Goal: Task Accomplishment & Management: Complete application form

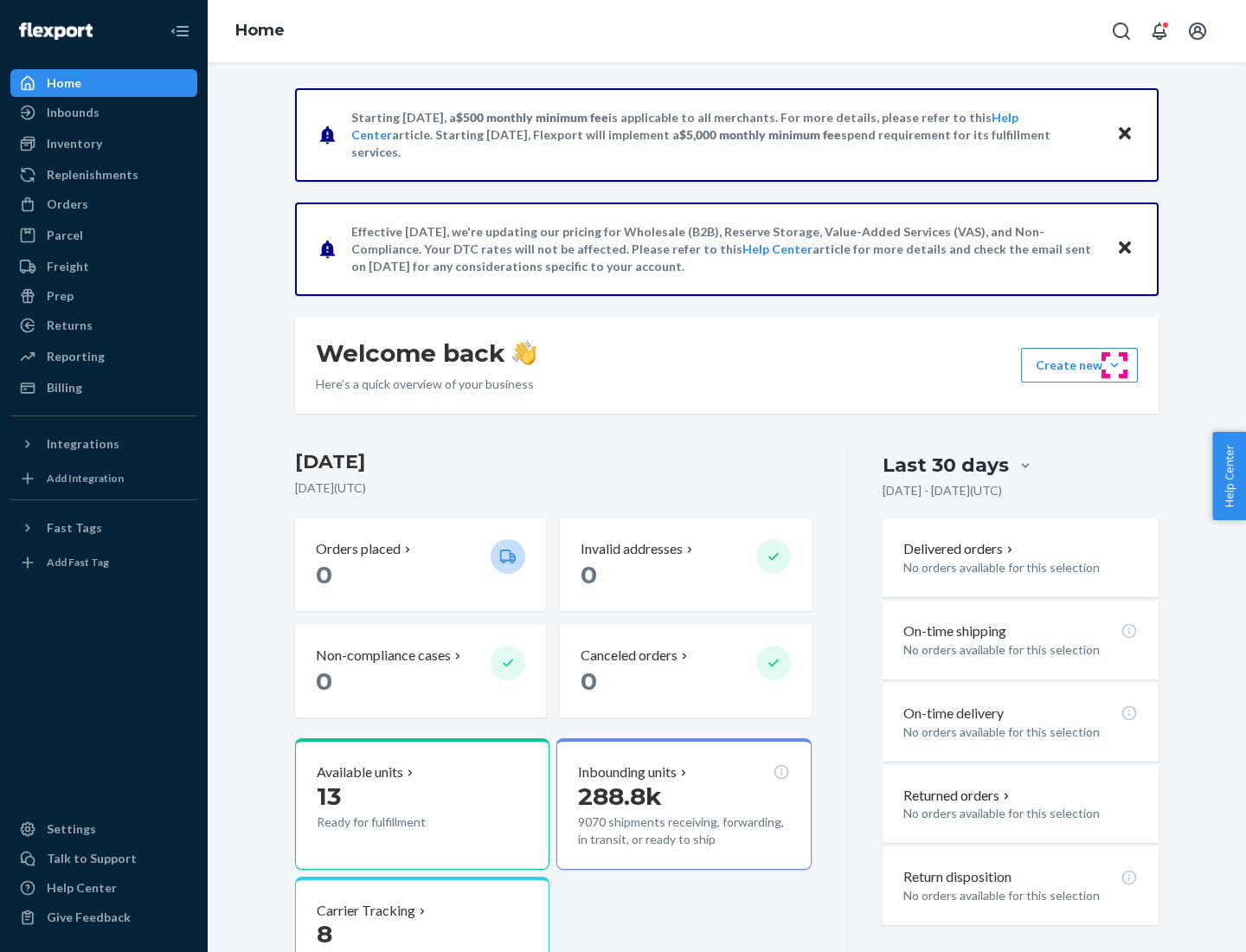
click at [1114, 365] on button "Create new Create new inbound Create new order Create new product" at bounding box center [1079, 364] width 117 height 34
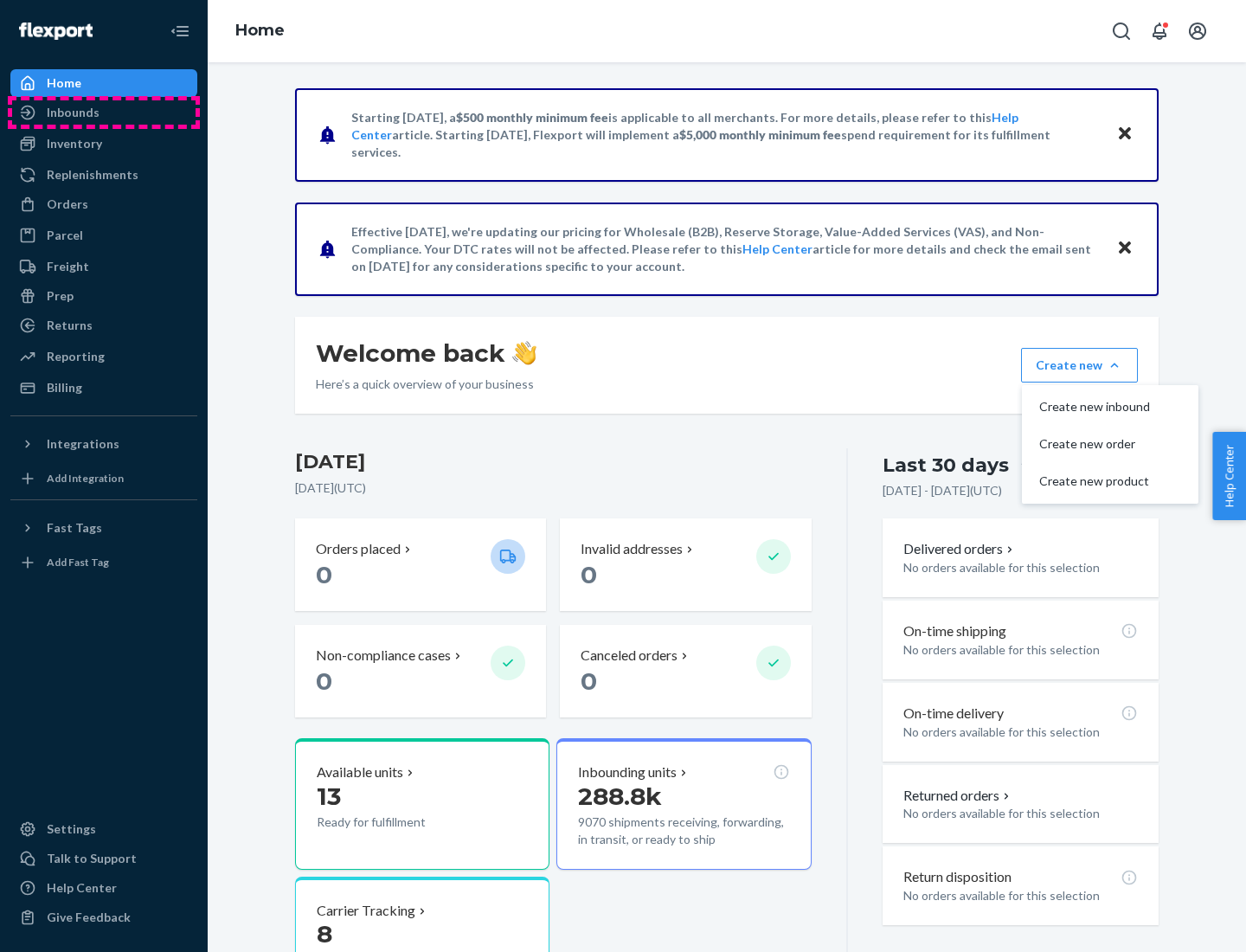
click at [104, 112] on div "Inbounds" at bounding box center [103, 112] width 184 height 25
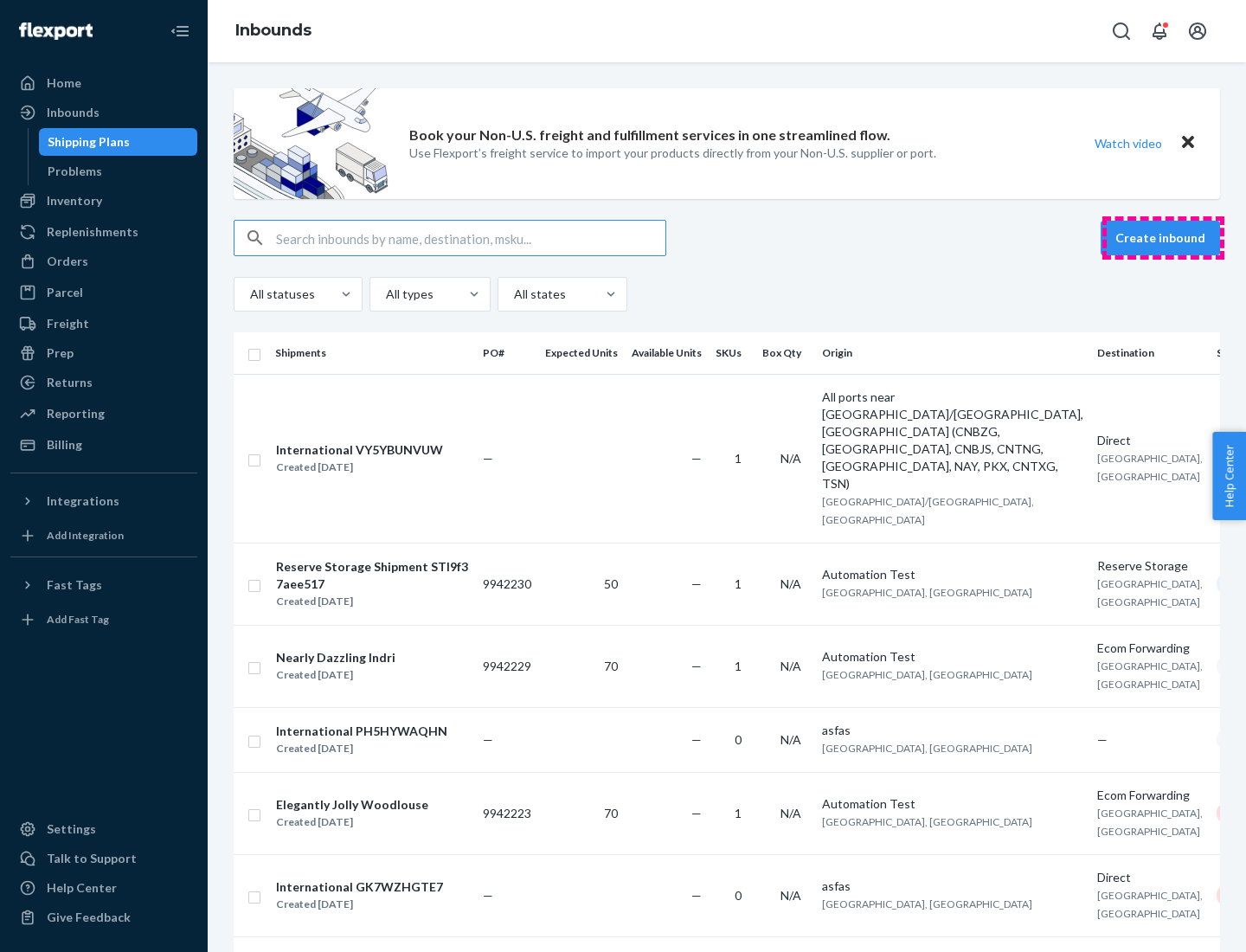
click at [1162, 238] on button "Create inbound" at bounding box center [1161, 238] width 120 height 34
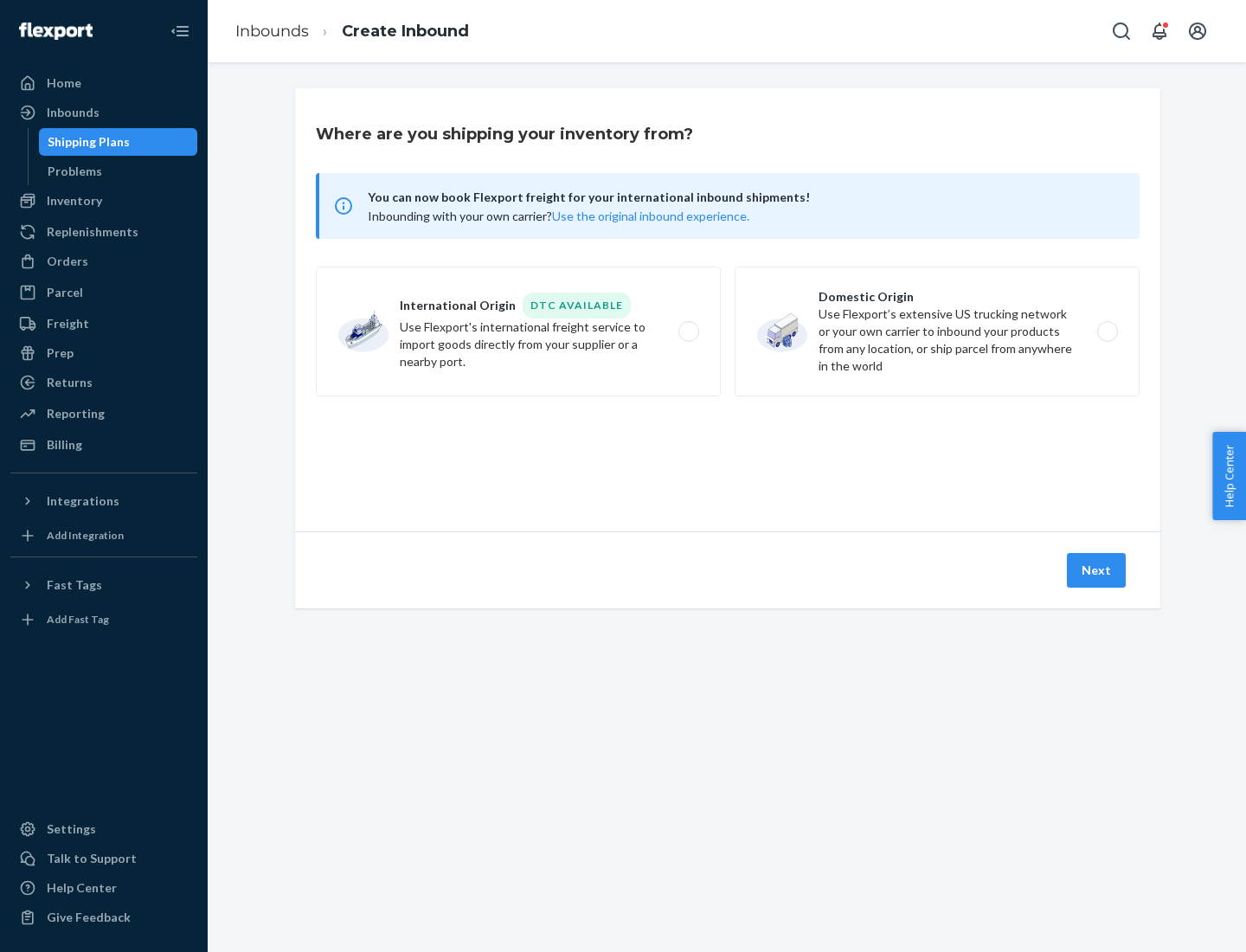
click at [937, 331] on label "Domestic Origin Use Flexport’s extensive US trucking network or your own carrie…" at bounding box center [937, 331] width 405 height 130
click at [1106, 331] on input "Domestic Origin Use Flexport’s extensive US trucking network or your own carrie…" at bounding box center [1111, 331] width 11 height 11
radio input "true"
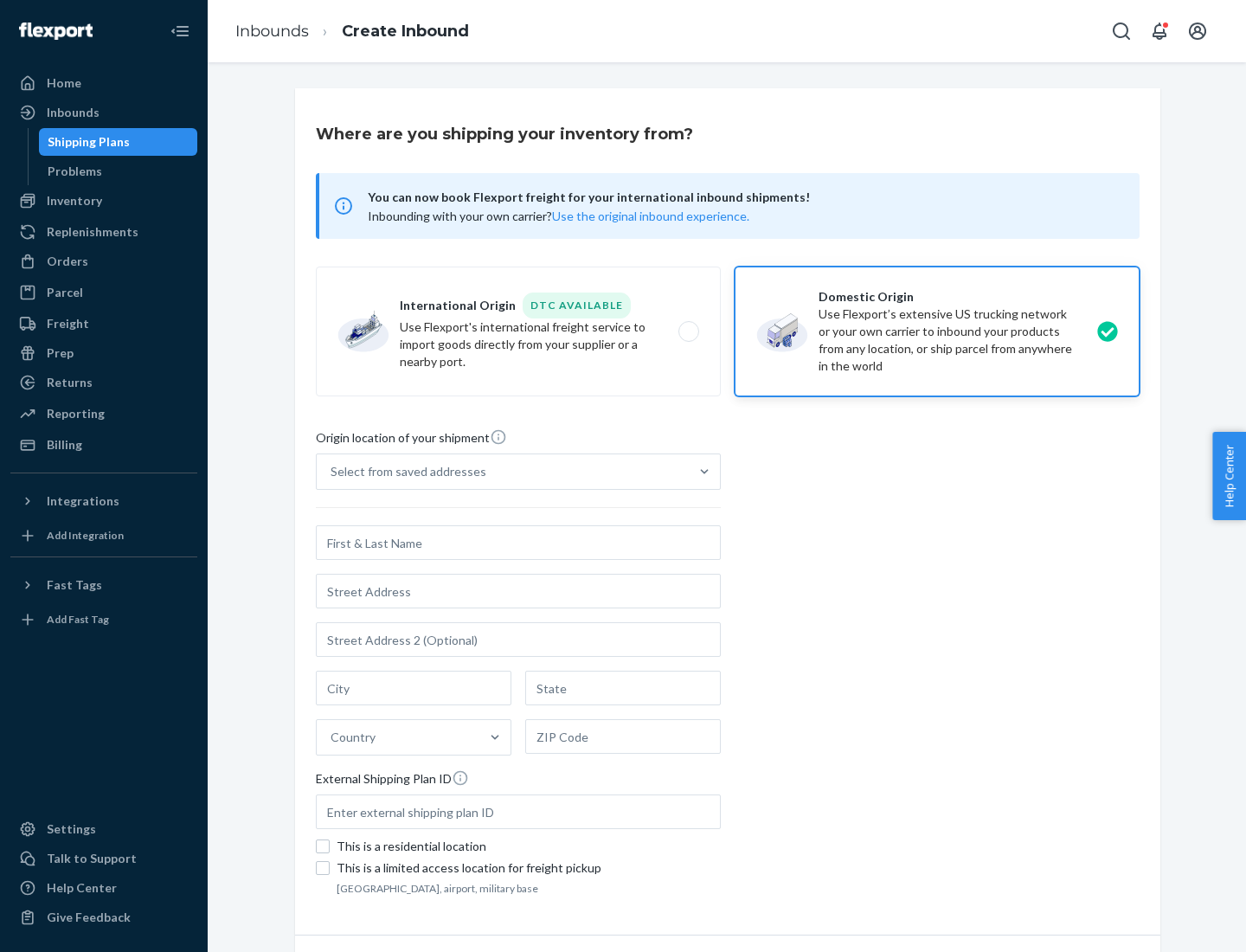
click at [404, 472] on div "Select from saved addresses" at bounding box center [408, 472] width 155 height 18
click at [332, 472] on input "Select from saved addresses" at bounding box center [331, 472] width 2 height 18
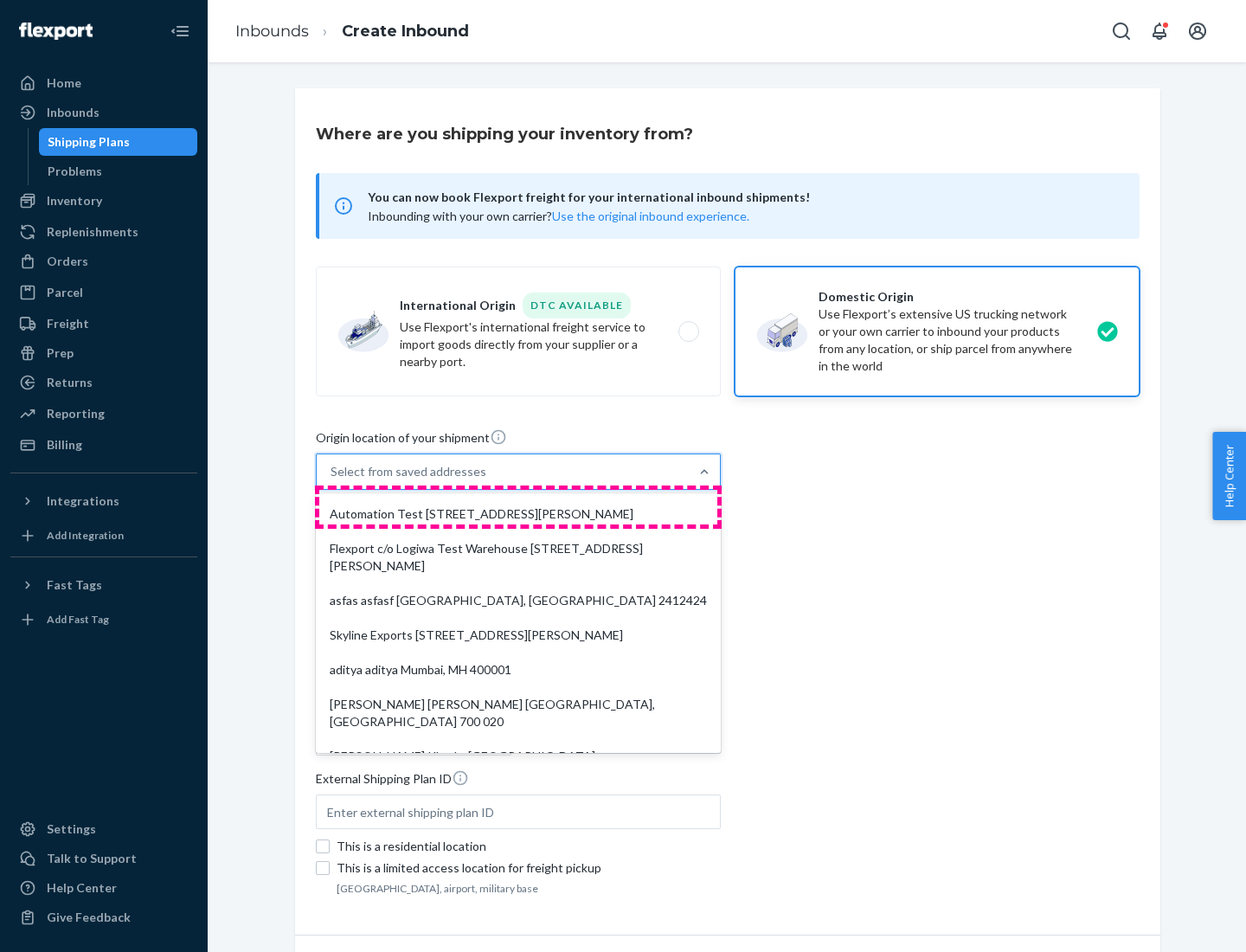
scroll to position [7, 0]
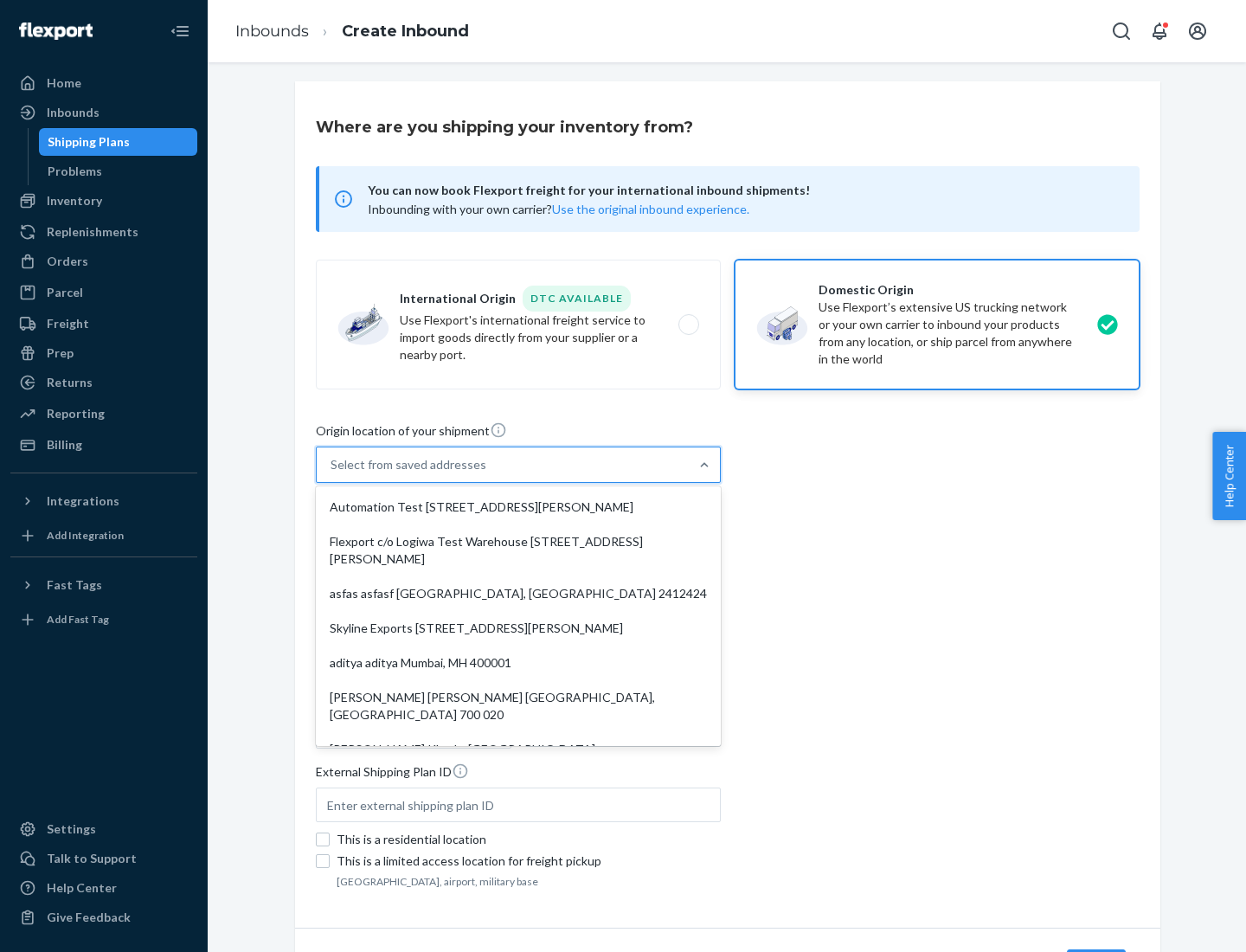
click at [518, 507] on div "Automation Test [STREET_ADDRESS][PERSON_NAME]" at bounding box center [518, 506] width 398 height 34
click at [332, 474] on input "option Automation Test [STREET_ADDRESS][PERSON_NAME]. 9 results available. Use …" at bounding box center [331, 465] width 2 height 18
type input "Automation Test"
type input "9th Floor"
type input "[GEOGRAPHIC_DATA]"
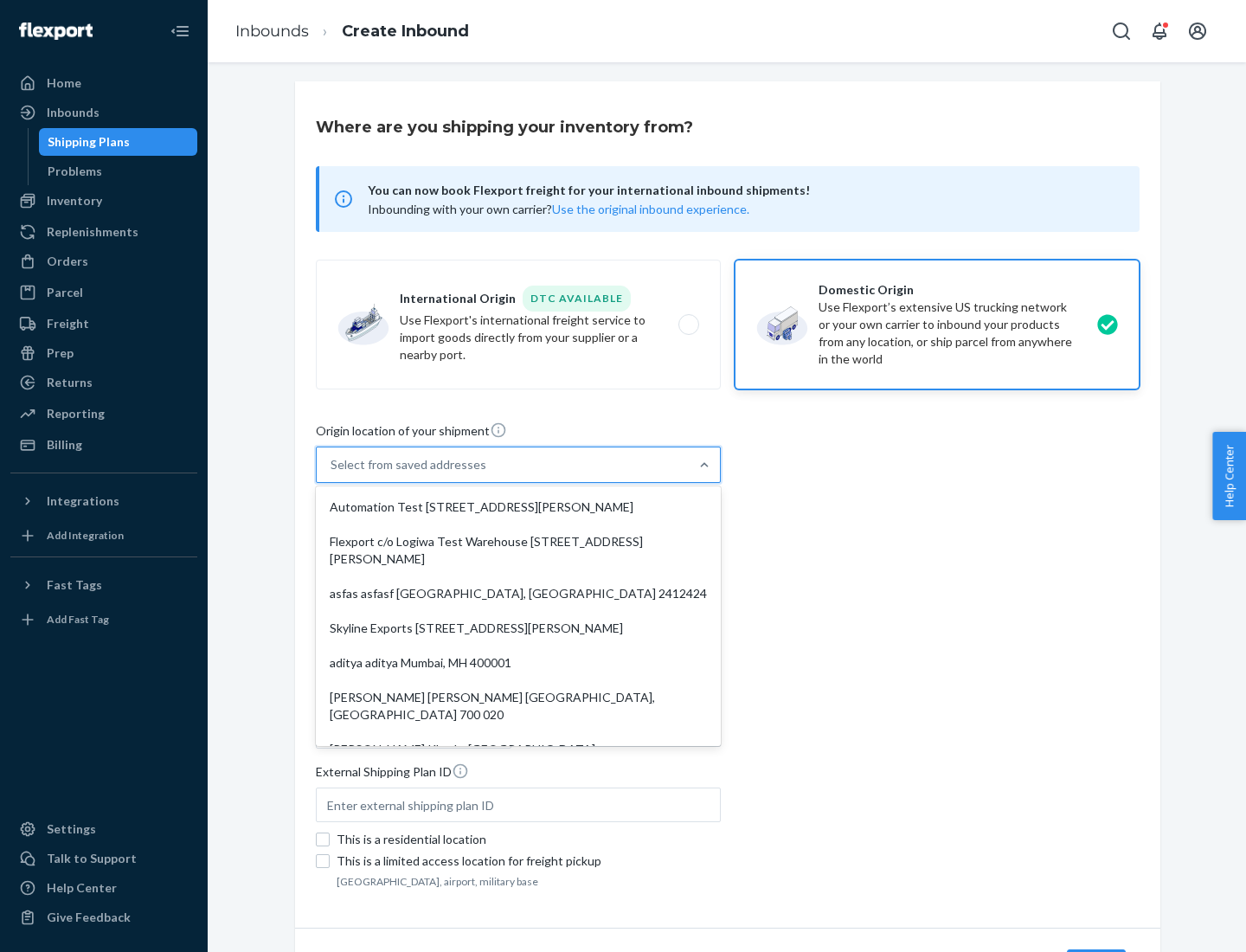
type input "CA"
type input "94104"
type input "[STREET_ADDRESS][PERSON_NAME]"
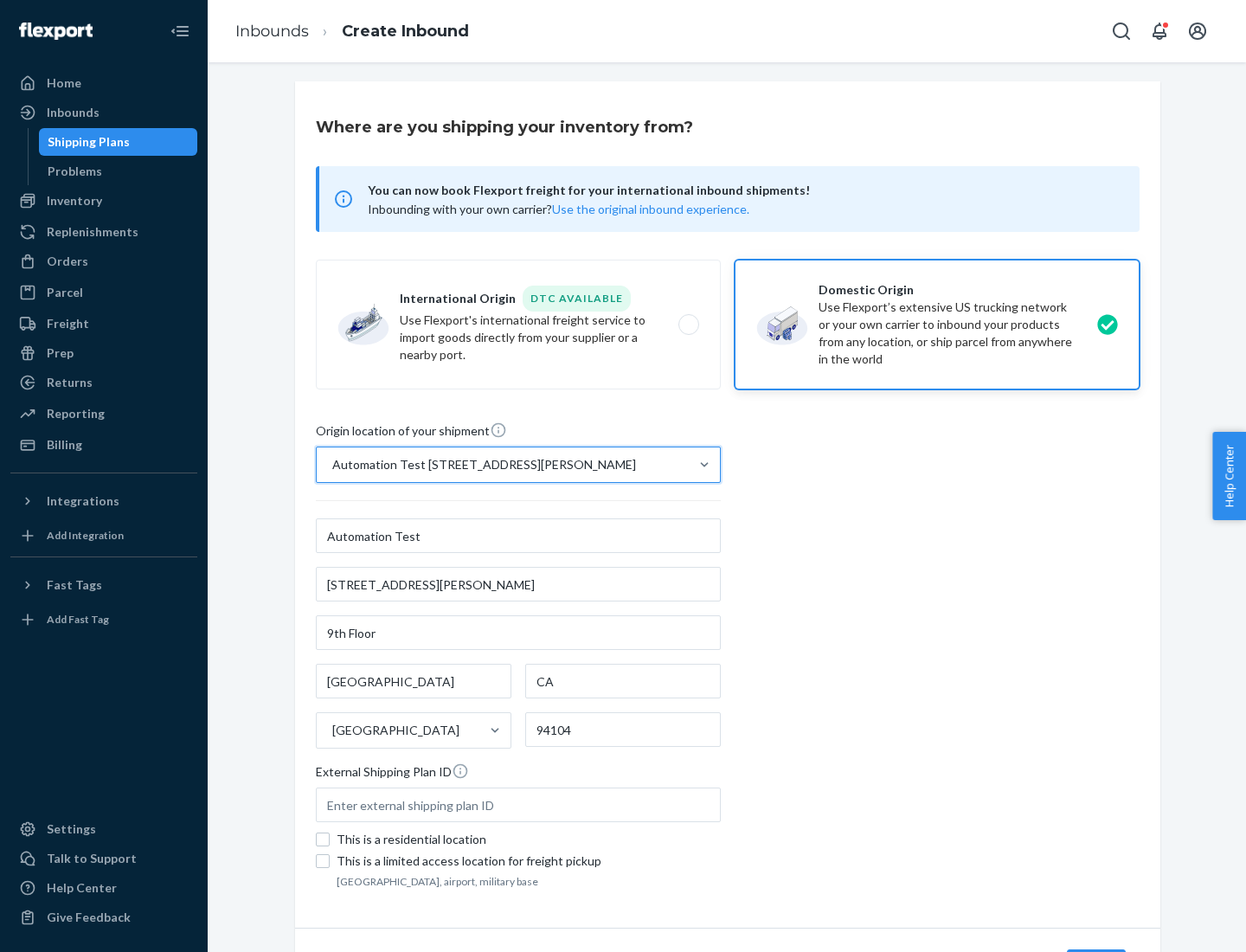
scroll to position [101, 0]
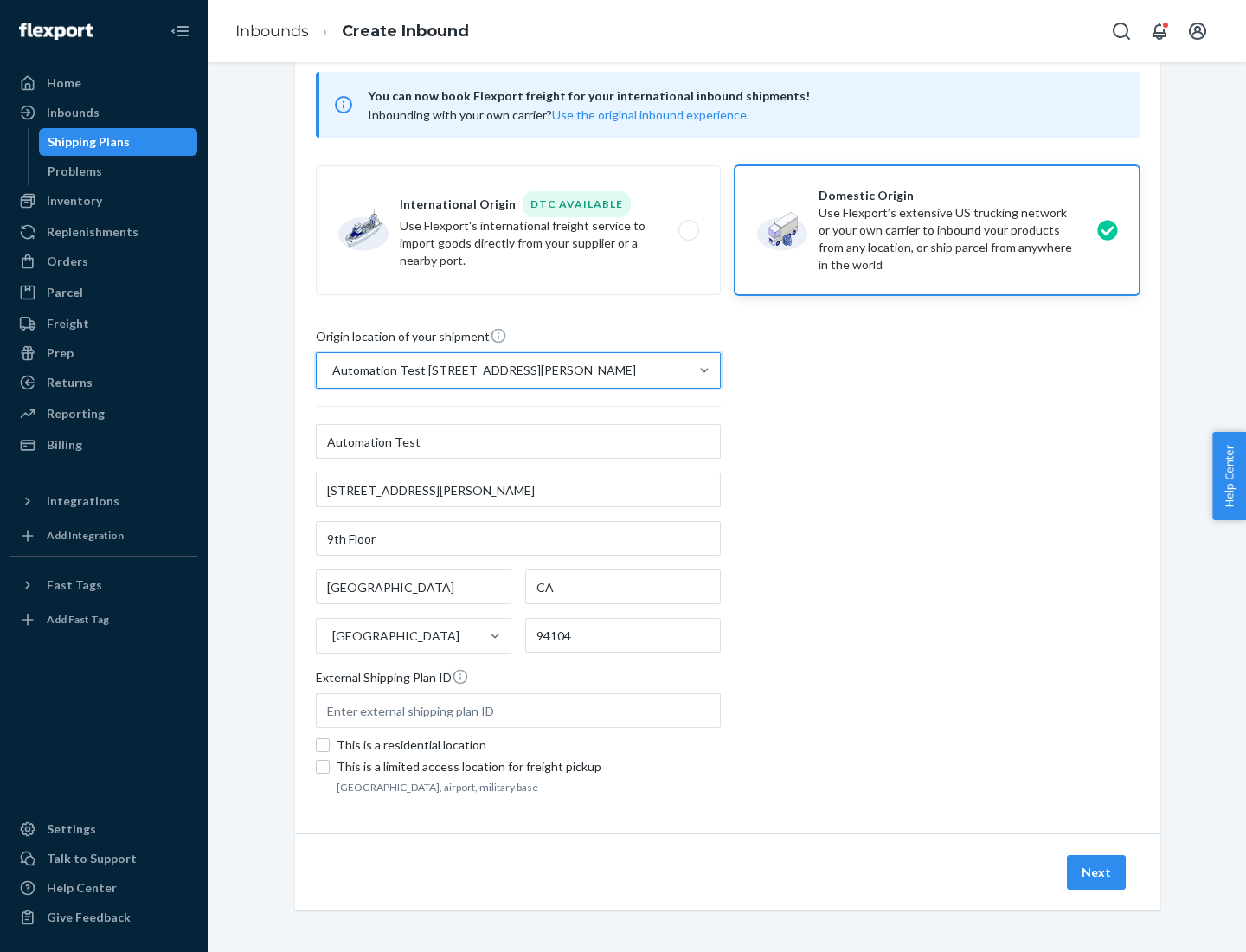
click at [1097, 872] on button "Next" at bounding box center [1097, 871] width 59 height 34
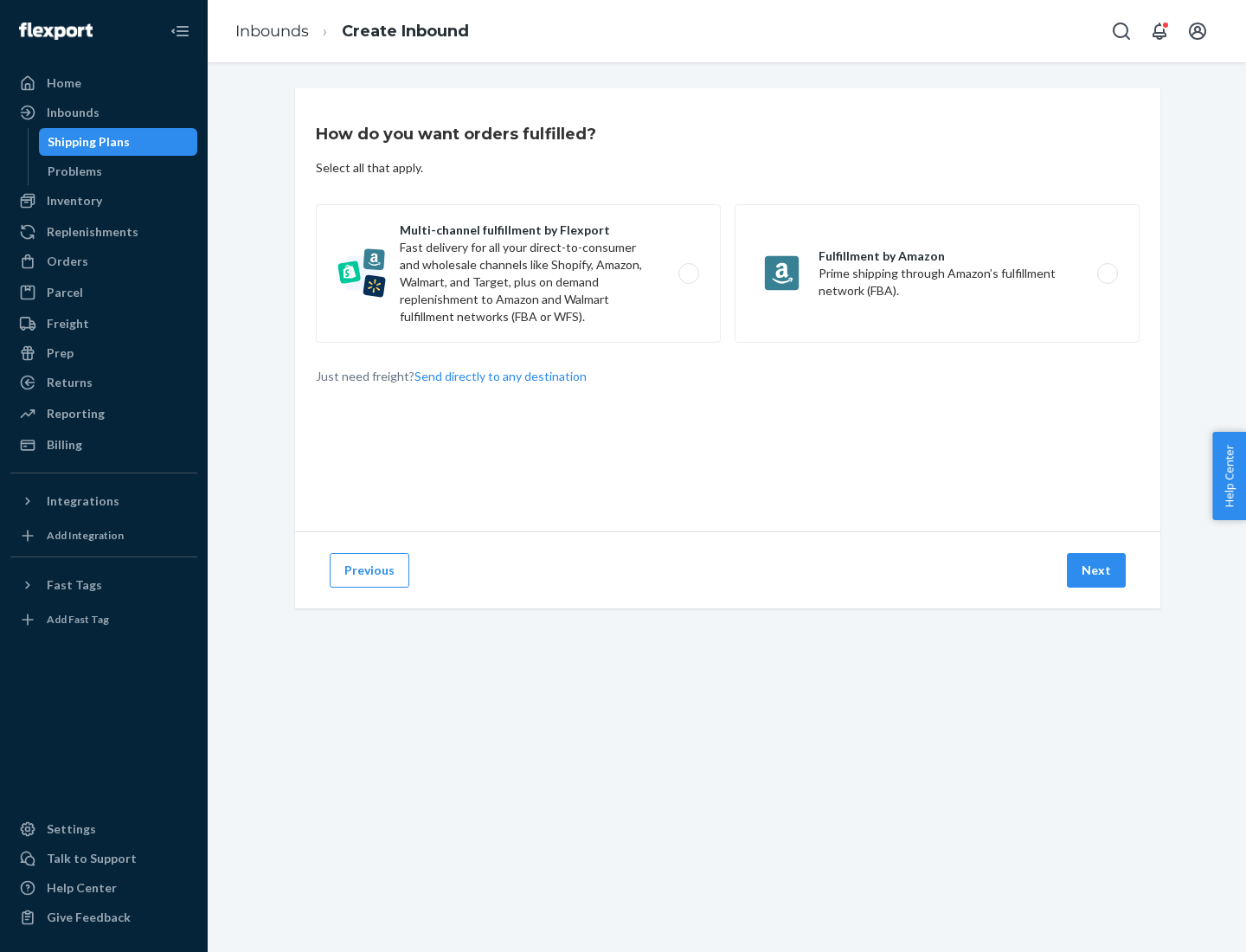
click at [518, 273] on label "Multi-channel fulfillment by Flexport Fast delivery for all your direct-to-cons…" at bounding box center [518, 273] width 405 height 139
click at [688, 273] on input "Multi-channel fulfillment by Flexport Fast delivery for all your direct-to-cons…" at bounding box center [693, 273] width 11 height 11
radio input "true"
click at [1097, 570] on button "Next" at bounding box center [1097, 570] width 59 height 34
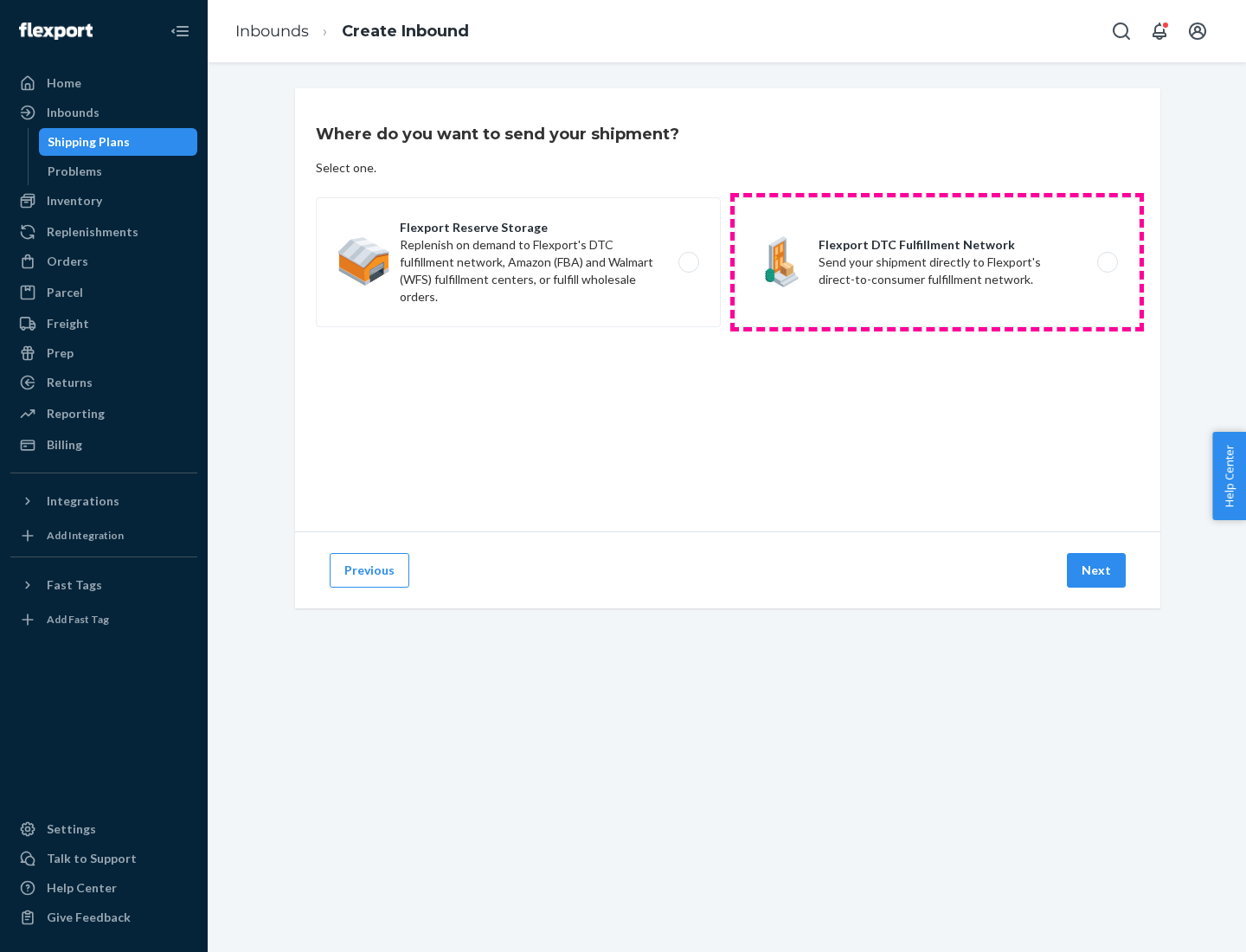
click at [937, 262] on label "Flexport DTC Fulfillment Network Send your shipment directly to Flexport's dire…" at bounding box center [937, 262] width 405 height 130
click at [1106, 262] on input "Flexport DTC Fulfillment Network Send your shipment directly to Flexport's dire…" at bounding box center [1111, 262] width 11 height 11
radio input "true"
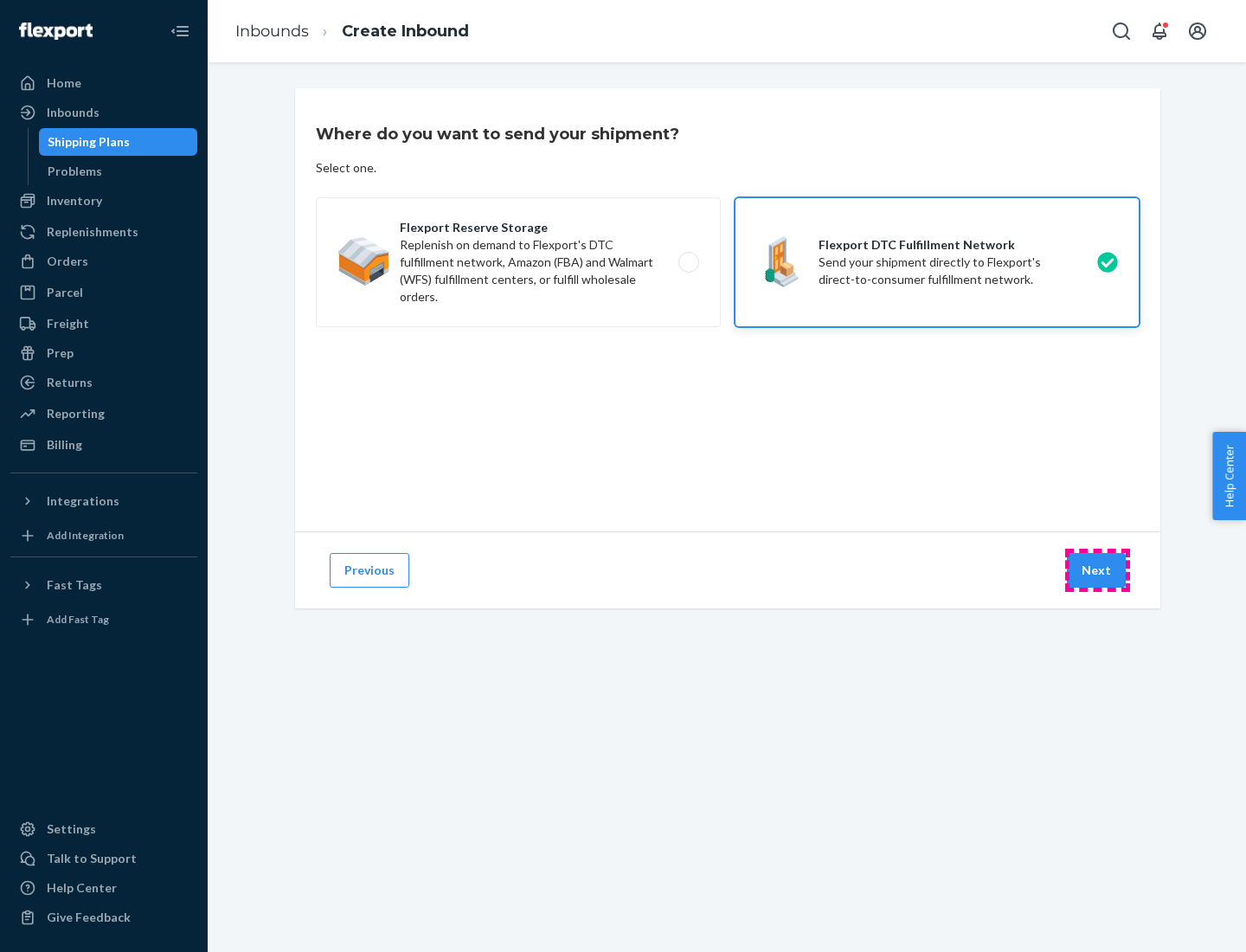
click at [1097, 570] on button "Next" at bounding box center [1097, 570] width 59 height 34
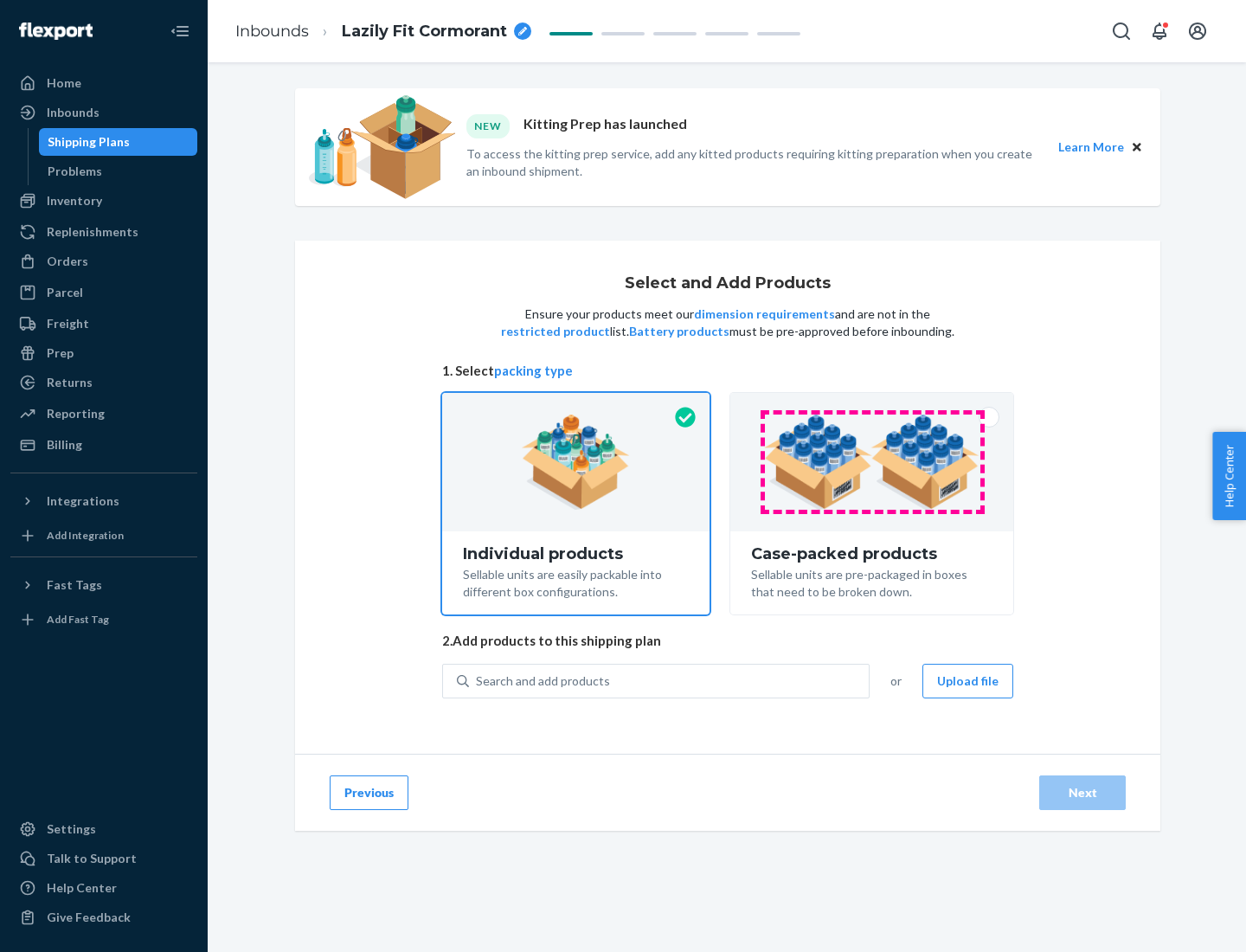
click at [873, 462] on img at bounding box center [871, 462] width 215 height 95
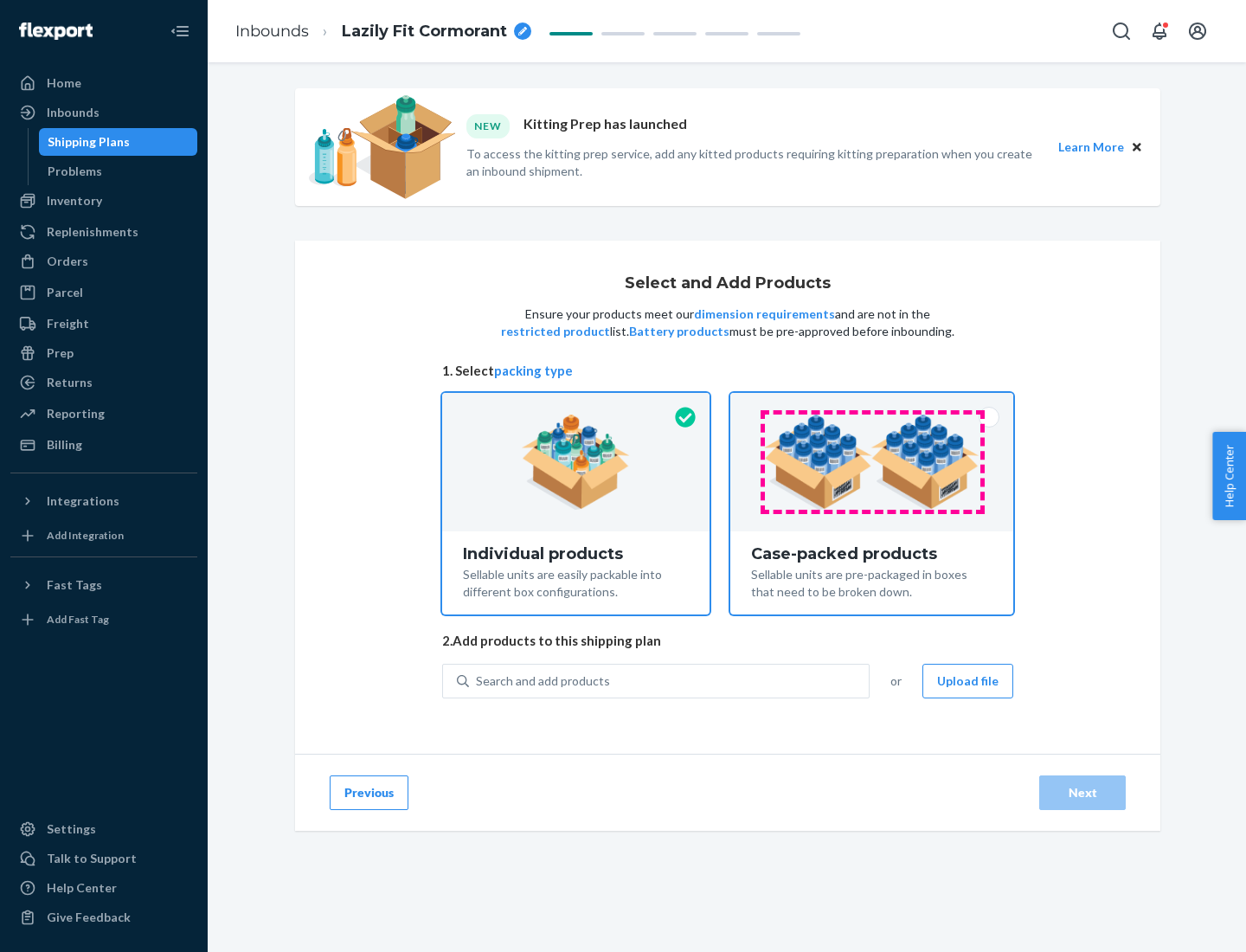
click at [873, 404] on input "Case-packed products Sellable units are pre-packaged in boxes that need to be b…" at bounding box center [871, 398] width 11 height 11
radio input "true"
radio input "false"
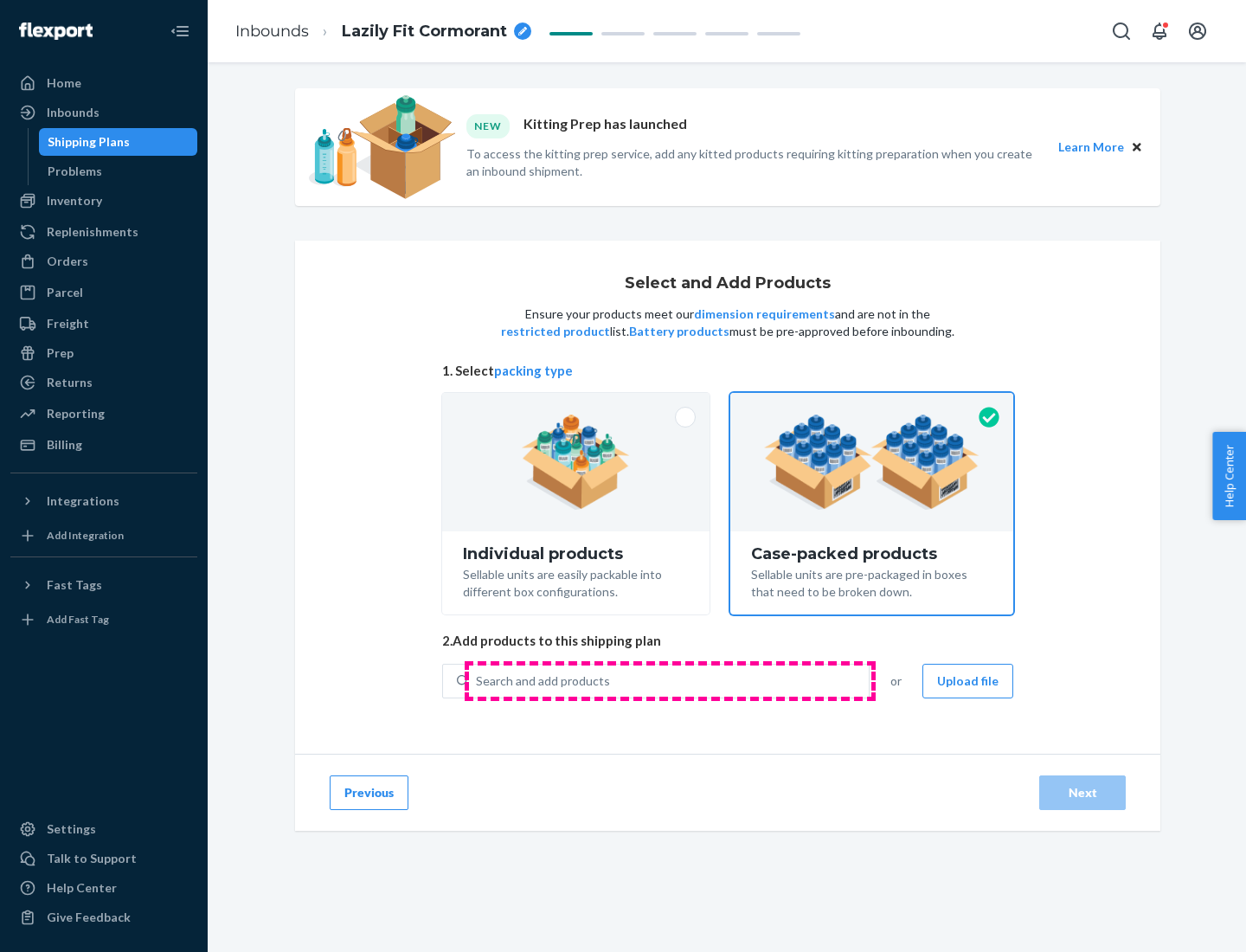
click at [670, 680] on div "Search and add products" at bounding box center [668, 681] width 400 height 31
click at [478, 680] on input "Search and add products" at bounding box center [477, 681] width 2 height 18
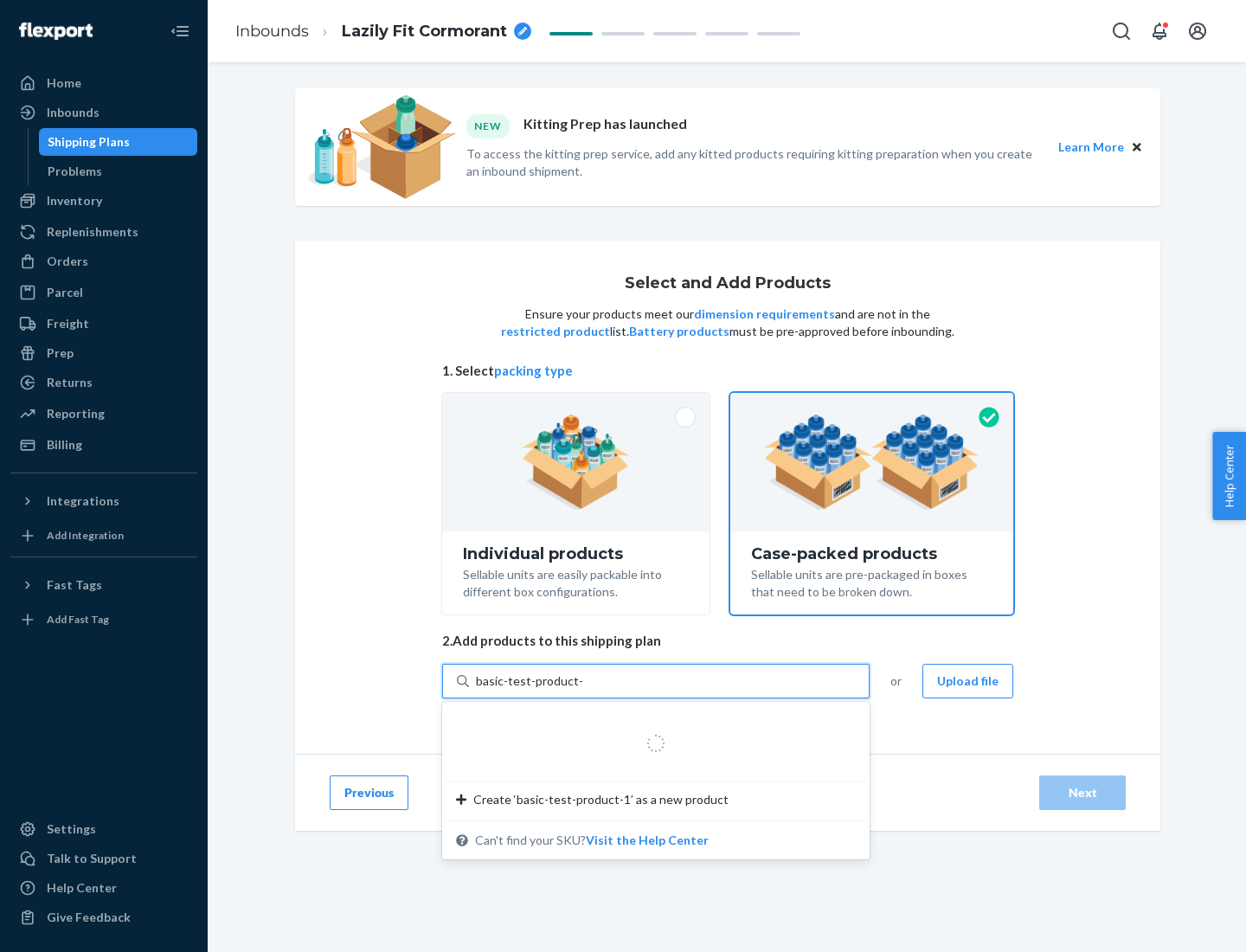
type input "basic-test-product-1"
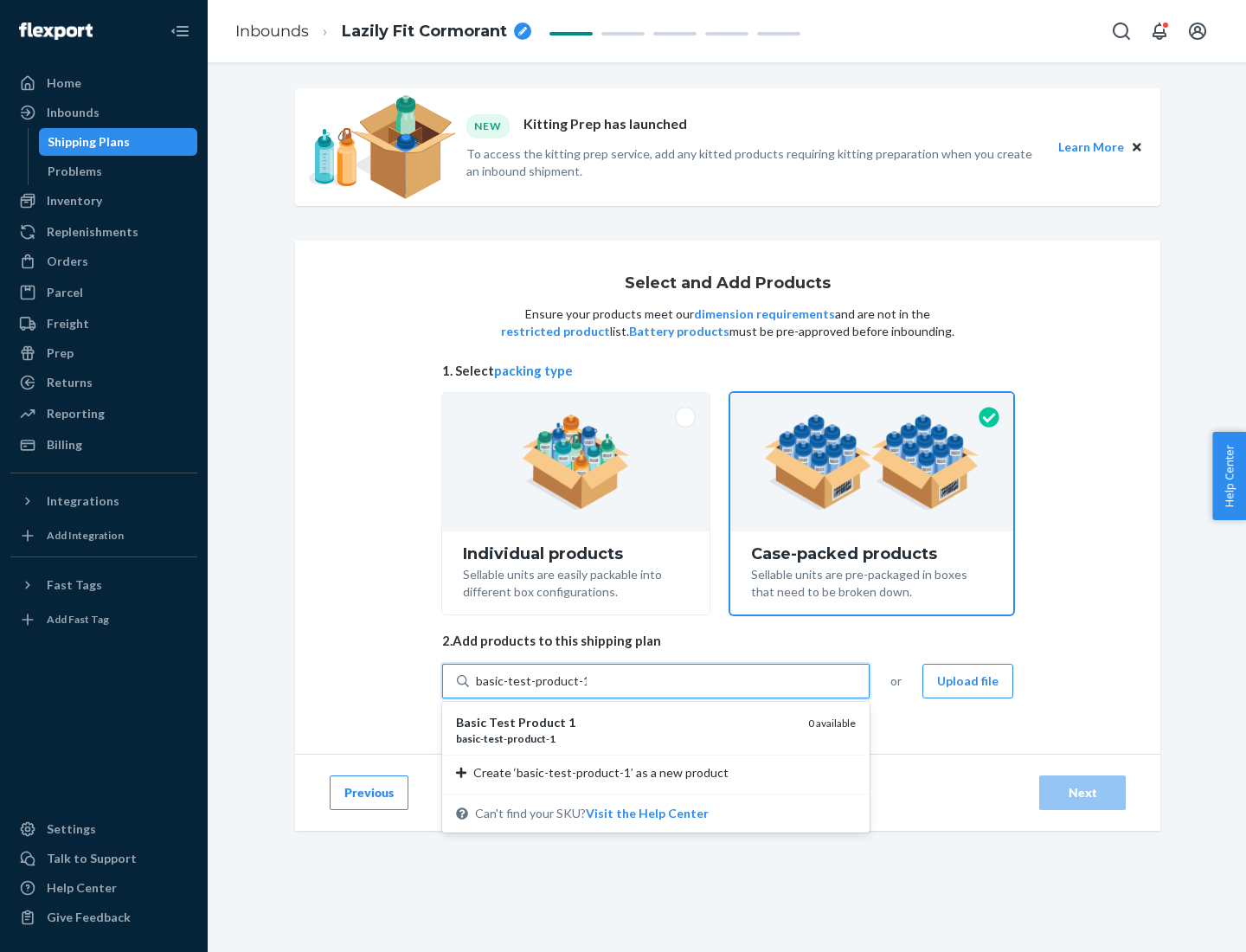
click at [626, 738] on div "basic - test - product - 1" at bounding box center [625, 738] width 338 height 15
click at [587, 690] on input "basic-test-product-1" at bounding box center [531, 681] width 111 height 18
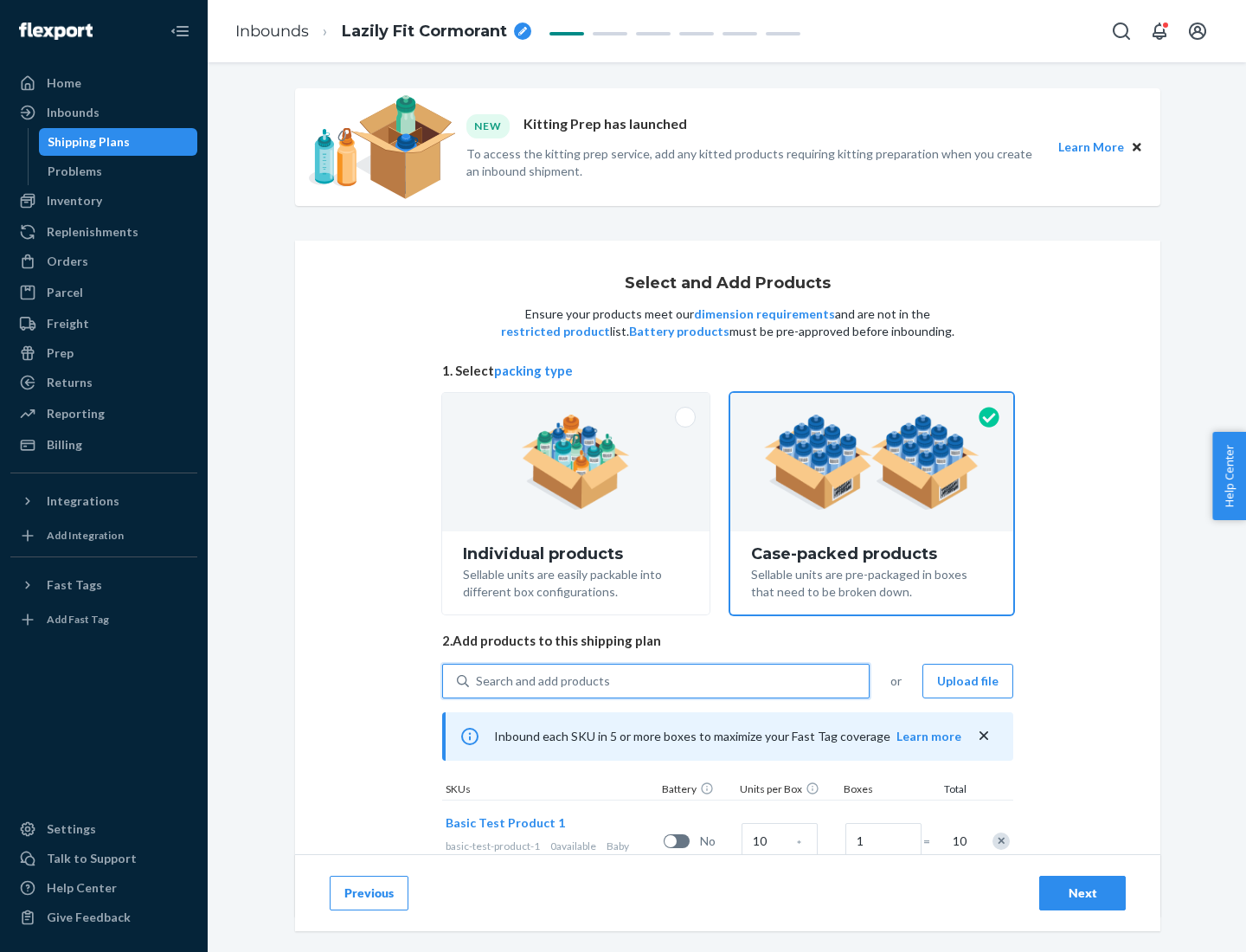
scroll to position [62, 0]
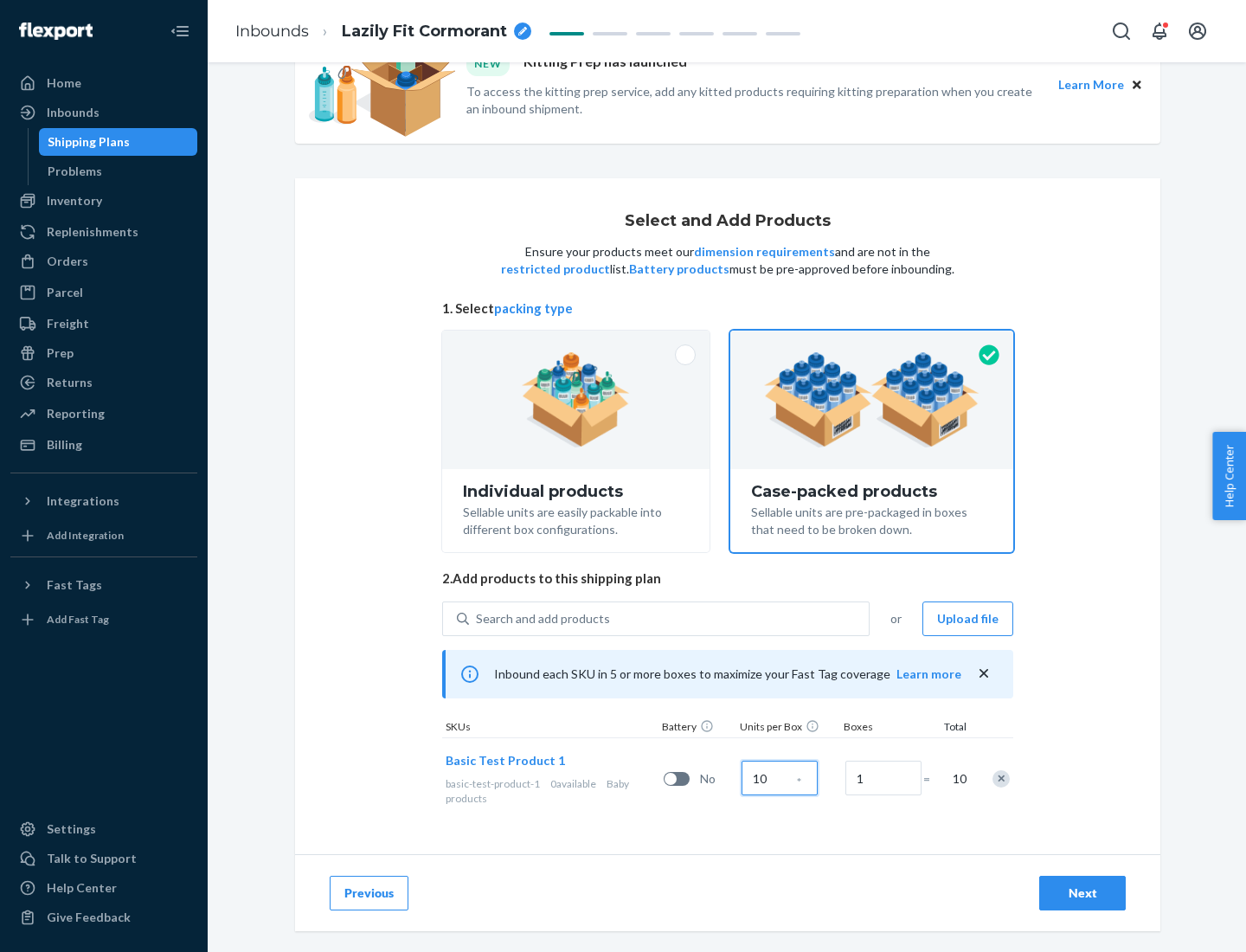
type input "10"
type input "7"
click at [1083, 893] on div "Next" at bounding box center [1082, 893] width 57 height 18
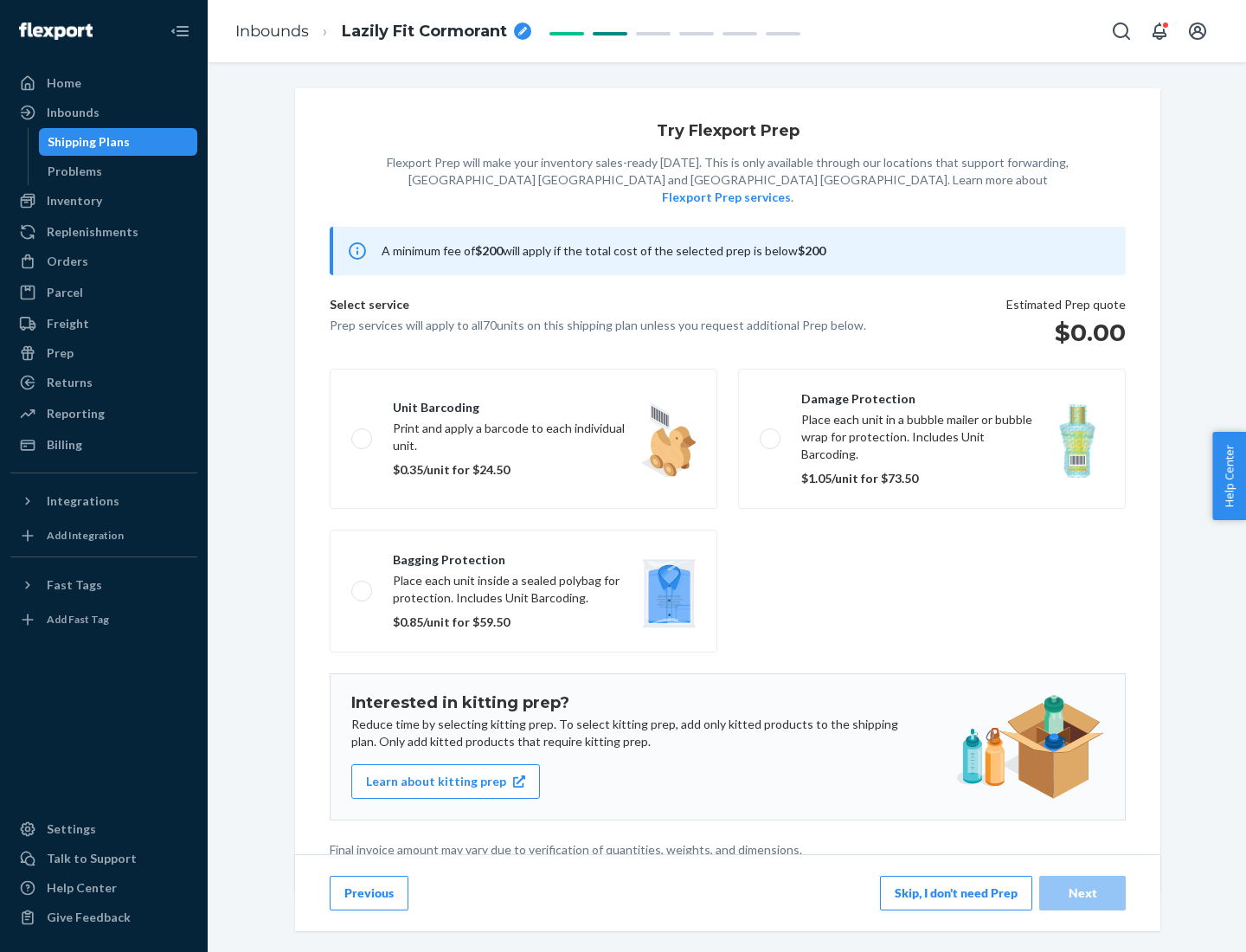
scroll to position [4, 0]
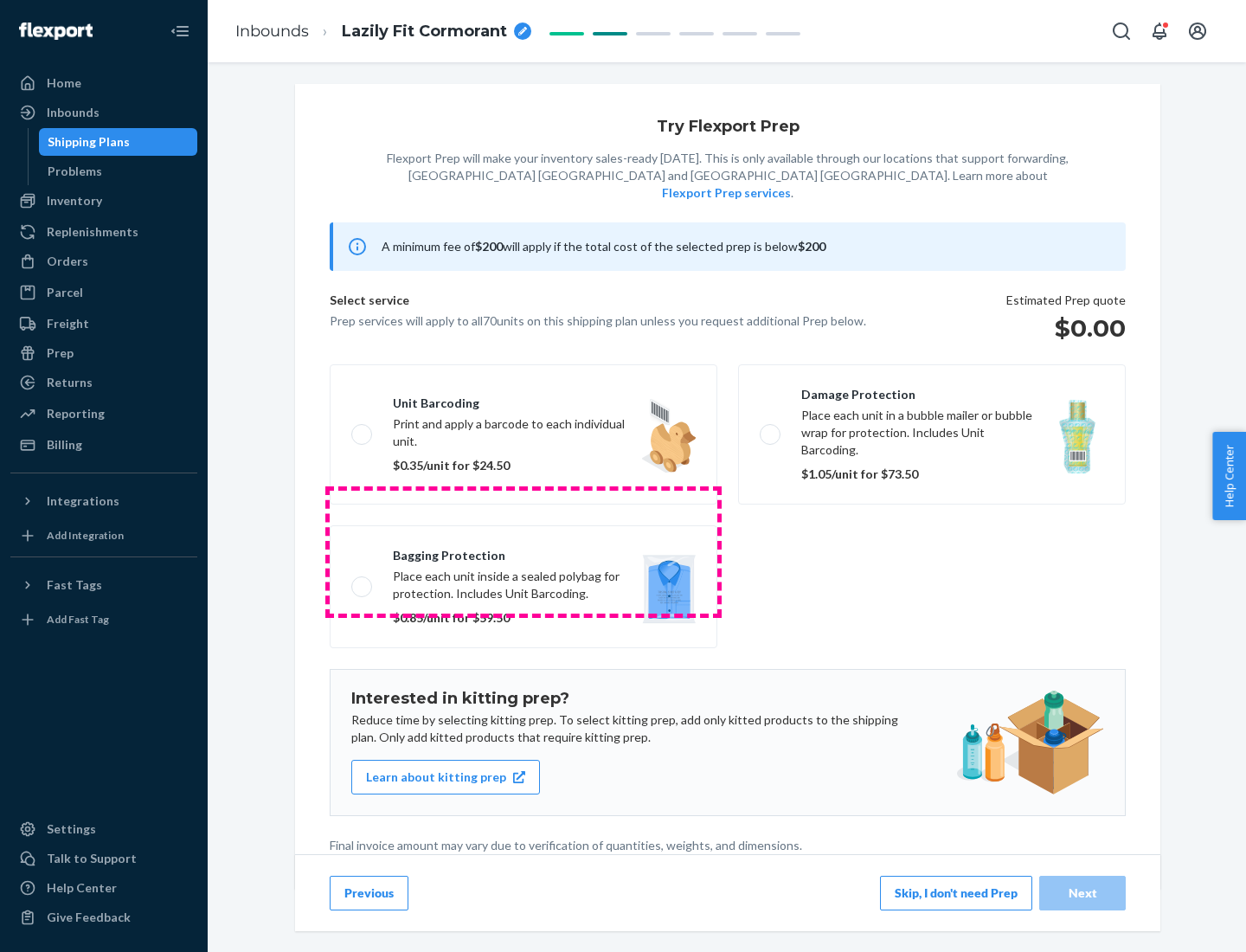
click at [524, 551] on label "Bagging protection Place each unit inside a sealed polybag for protection. Incl…" at bounding box center [523, 586] width 387 height 123
click at [363, 581] on input "Bagging protection Place each unit inside a sealed polybag for protection. Incl…" at bounding box center [356, 586] width 11 height 11
checkbox input "true"
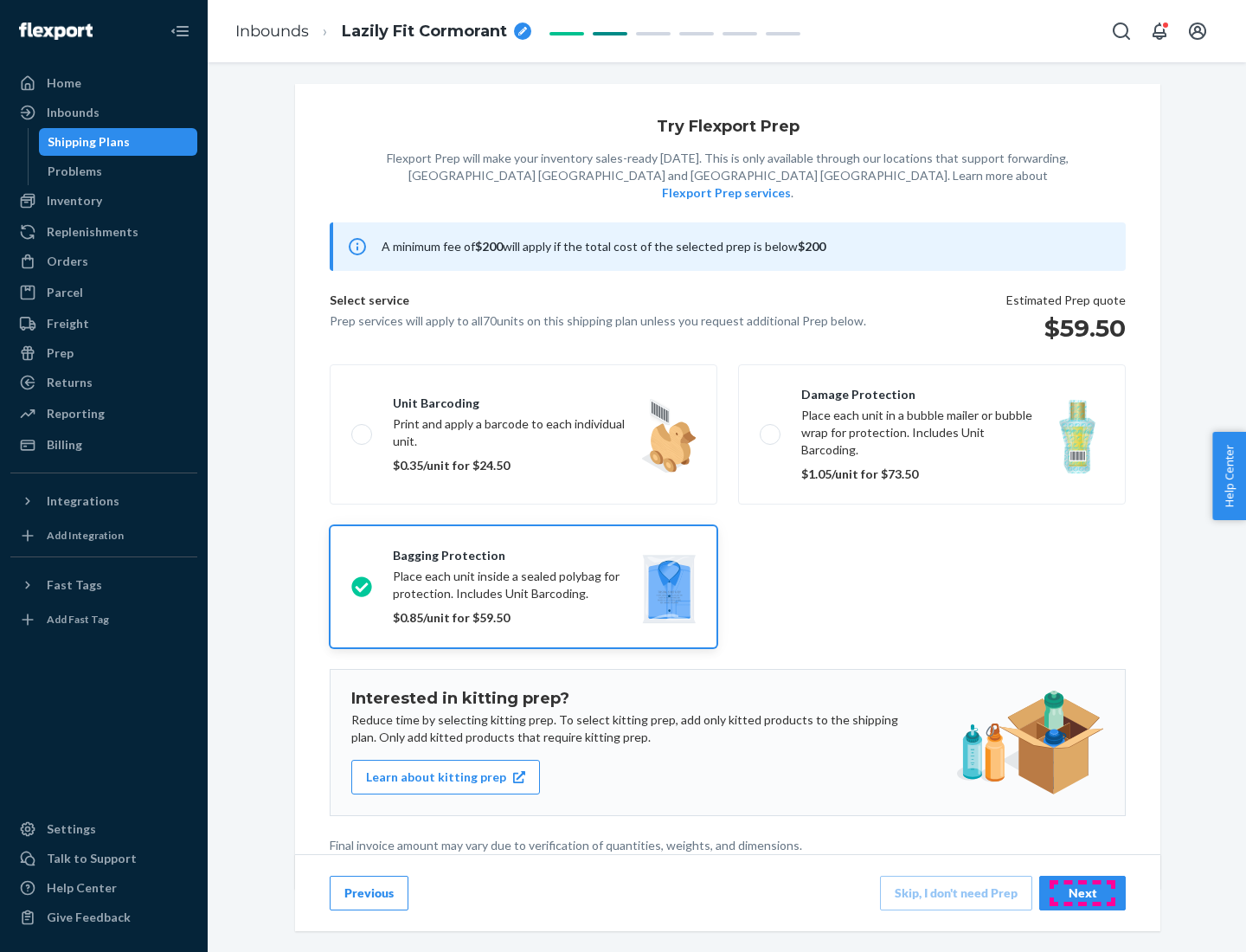
click at [1083, 892] on div "Next" at bounding box center [1082, 893] width 57 height 18
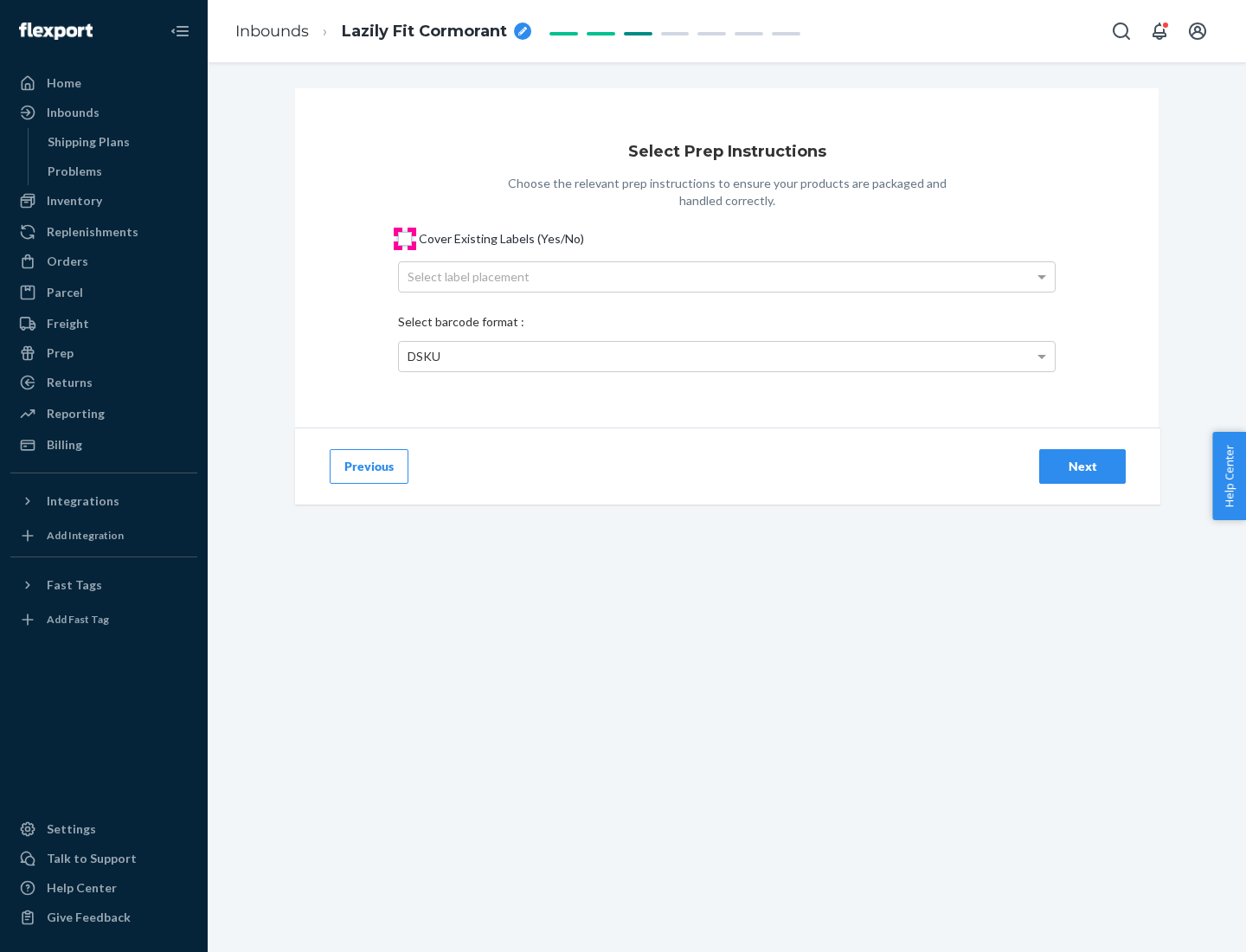
click at [405, 238] on input "Cover Existing Labels (Yes/No)" at bounding box center [405, 239] width 14 height 14
checkbox input "true"
click at [727, 276] on div "Select label placement" at bounding box center [726, 277] width 655 height 29
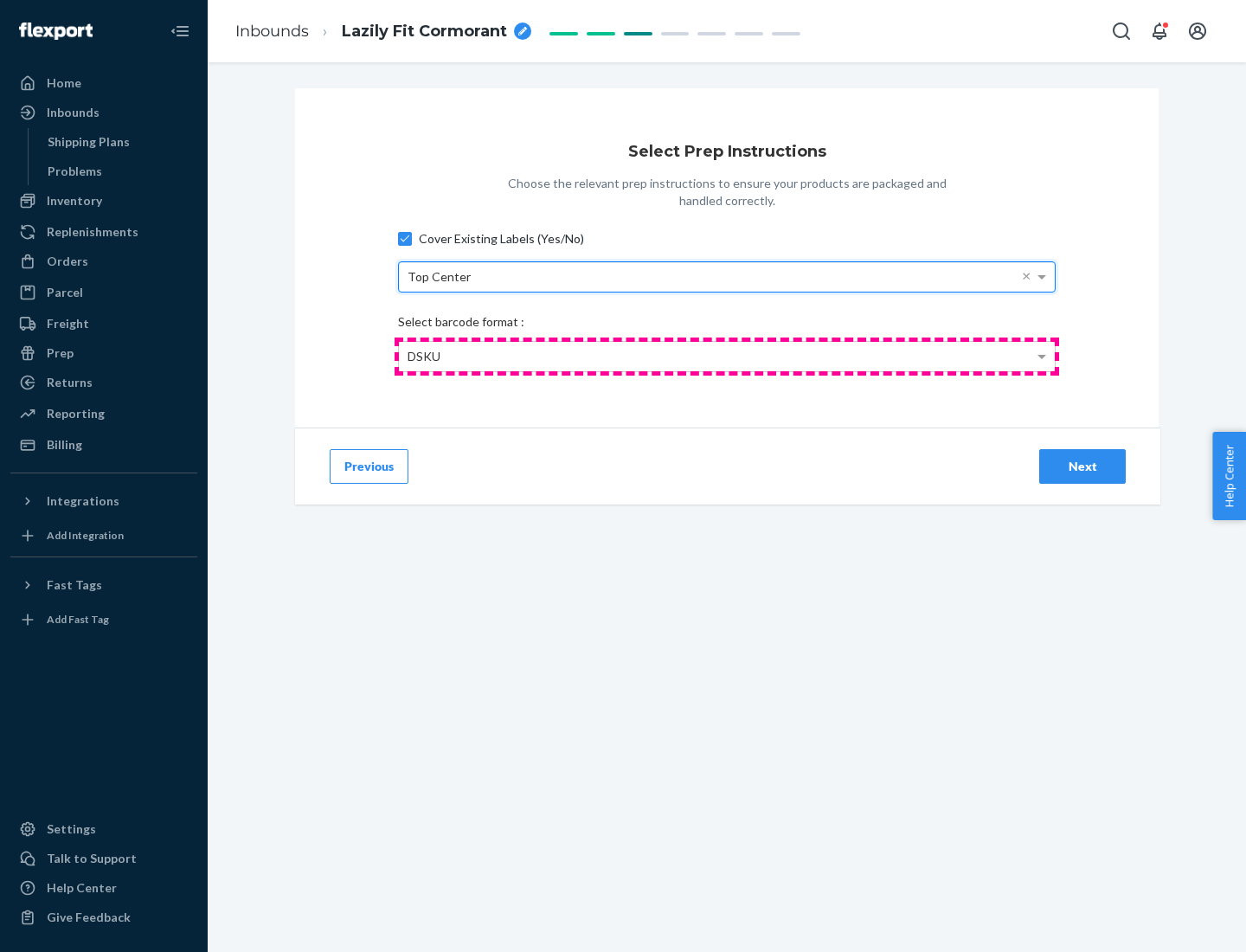
click at [727, 356] on div "DSKU" at bounding box center [726, 357] width 655 height 29
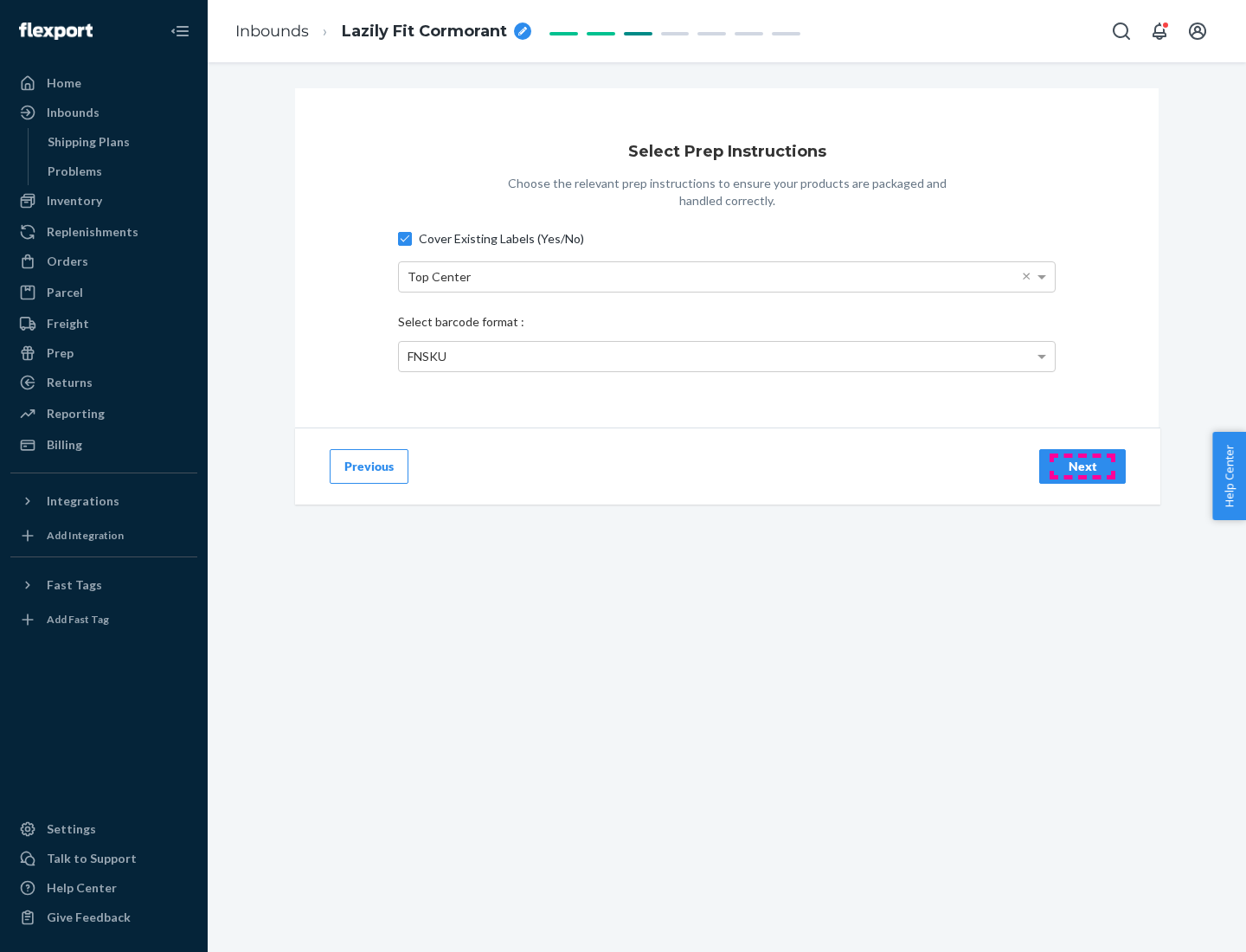
click at [1083, 466] on div "Next" at bounding box center [1082, 467] width 57 height 18
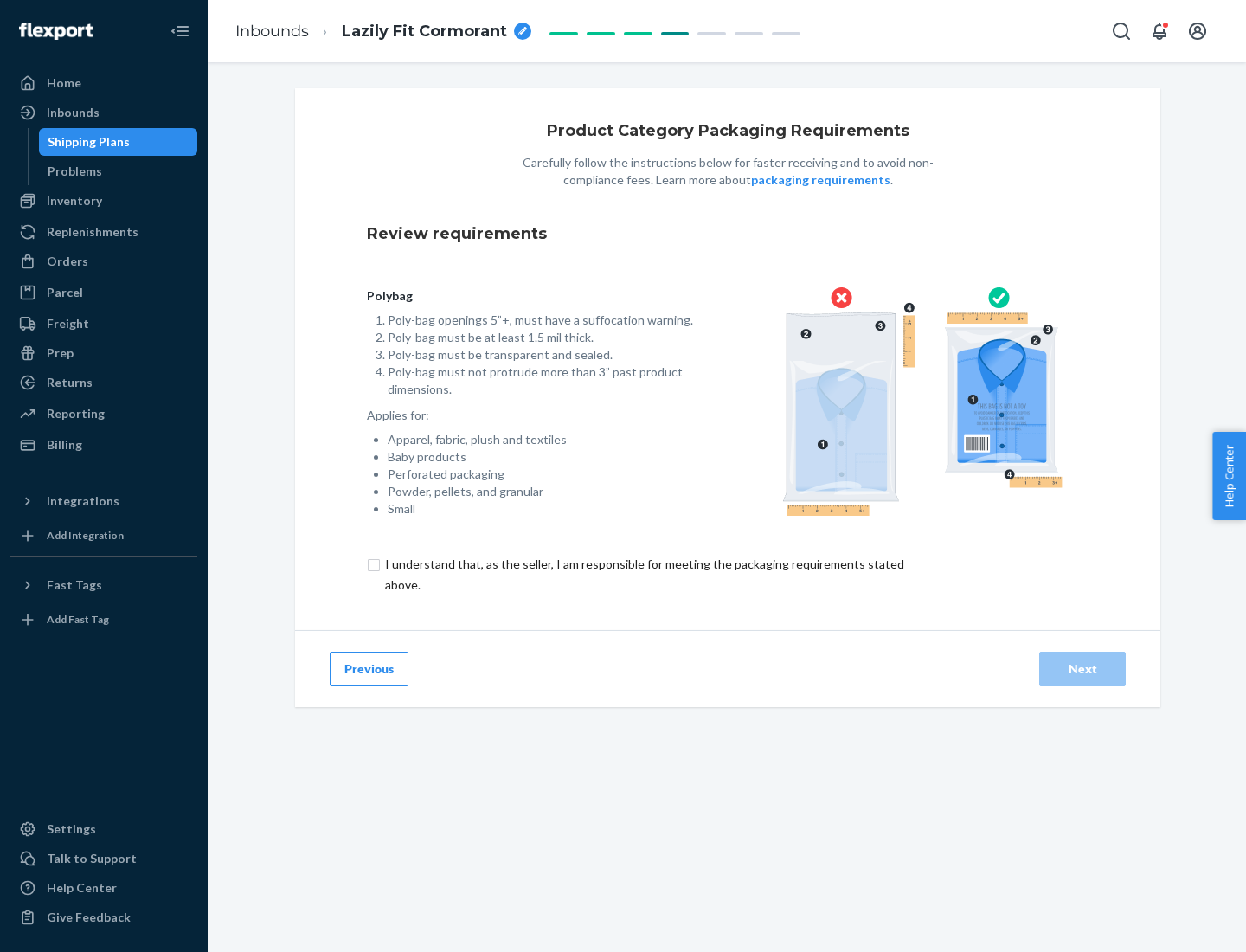
click at [643, 574] on input "checkbox" at bounding box center [654, 575] width 576 height 41
checkbox input "true"
click at [1083, 668] on div "Next" at bounding box center [1082, 669] width 57 height 18
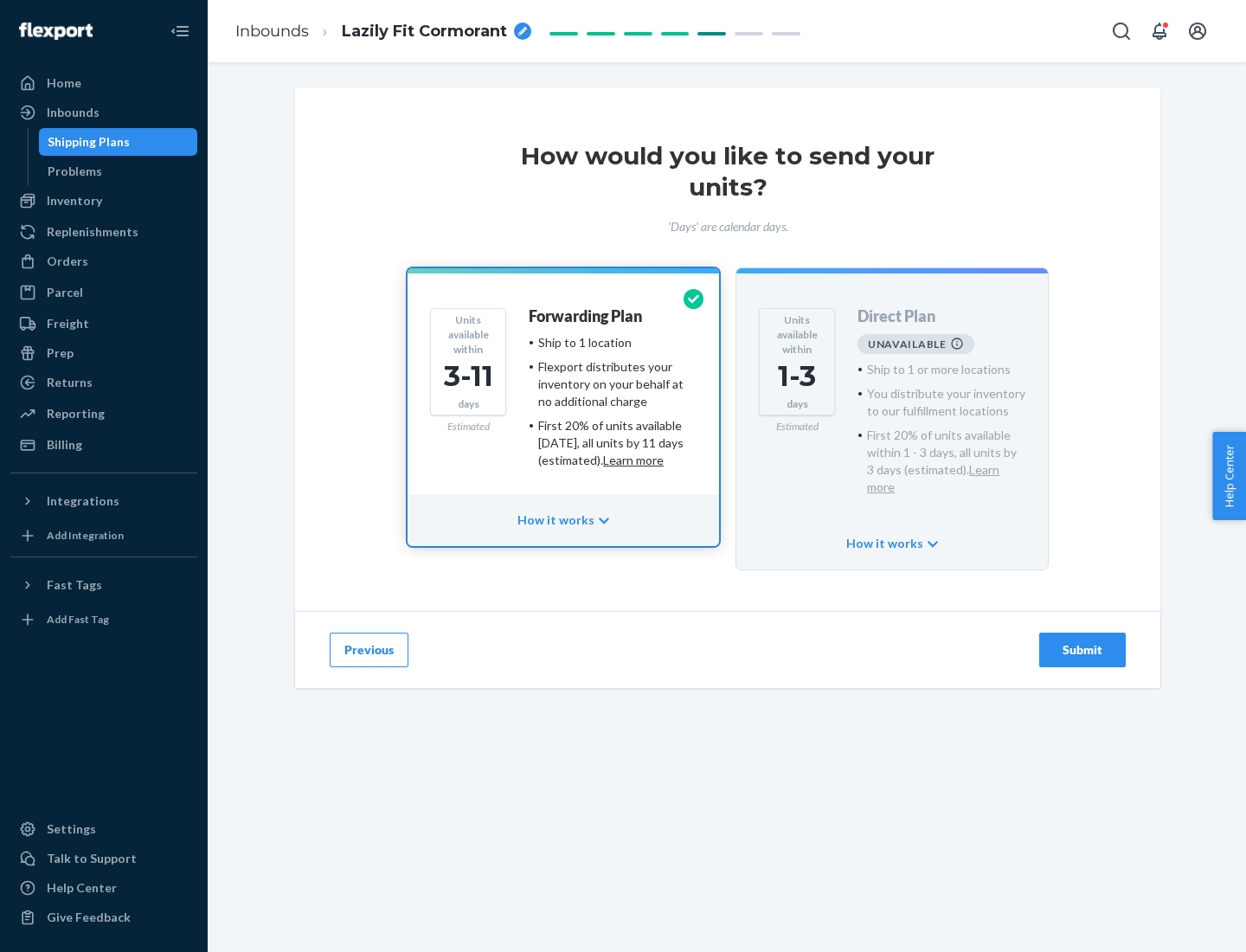
click at [587, 315] on h4 "Forwarding Plan" at bounding box center [585, 316] width 113 height 18
click at [1083, 641] on div "Submit" at bounding box center [1082, 649] width 57 height 18
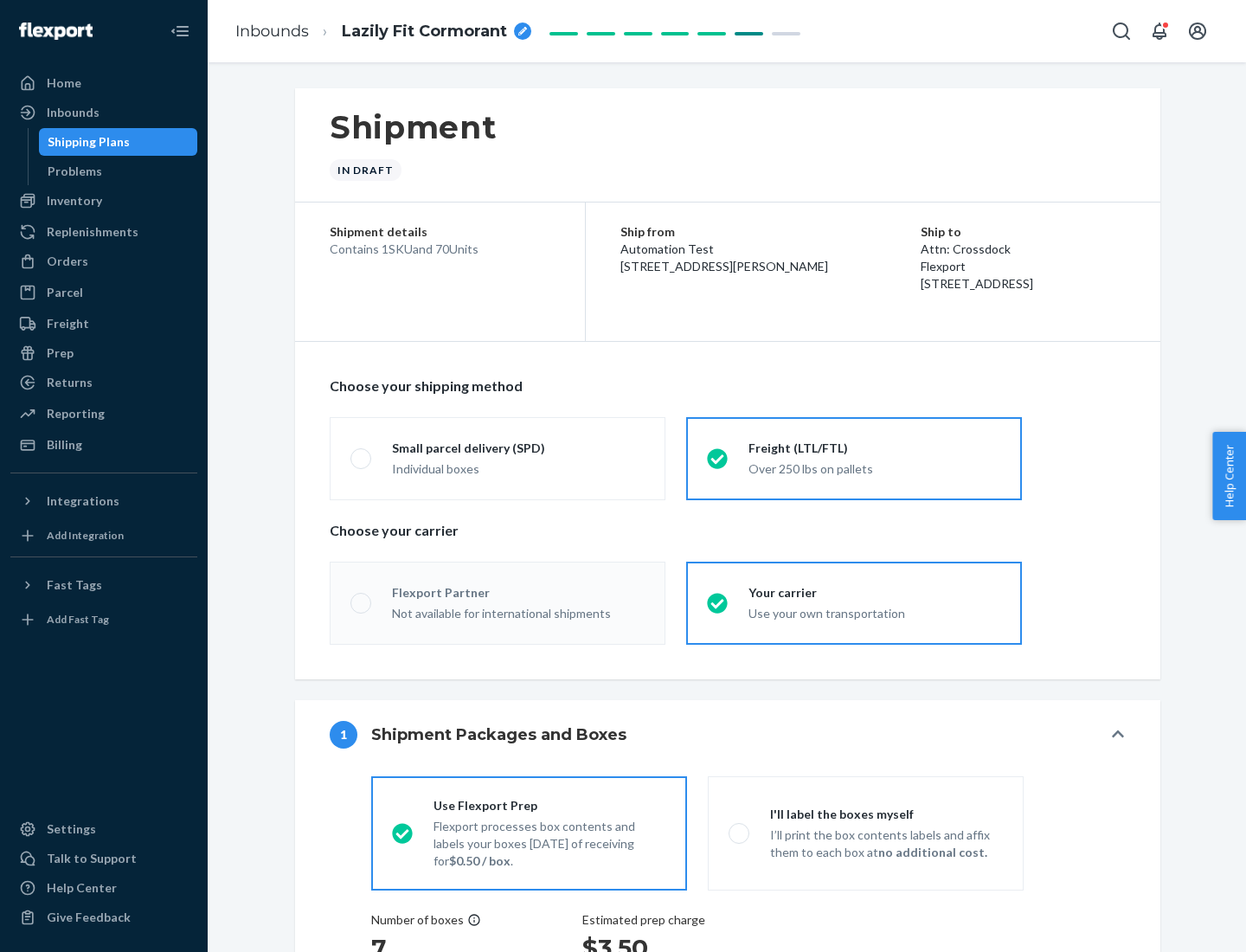
radio input "true"
radio input "false"
radio input "true"
radio input "false"
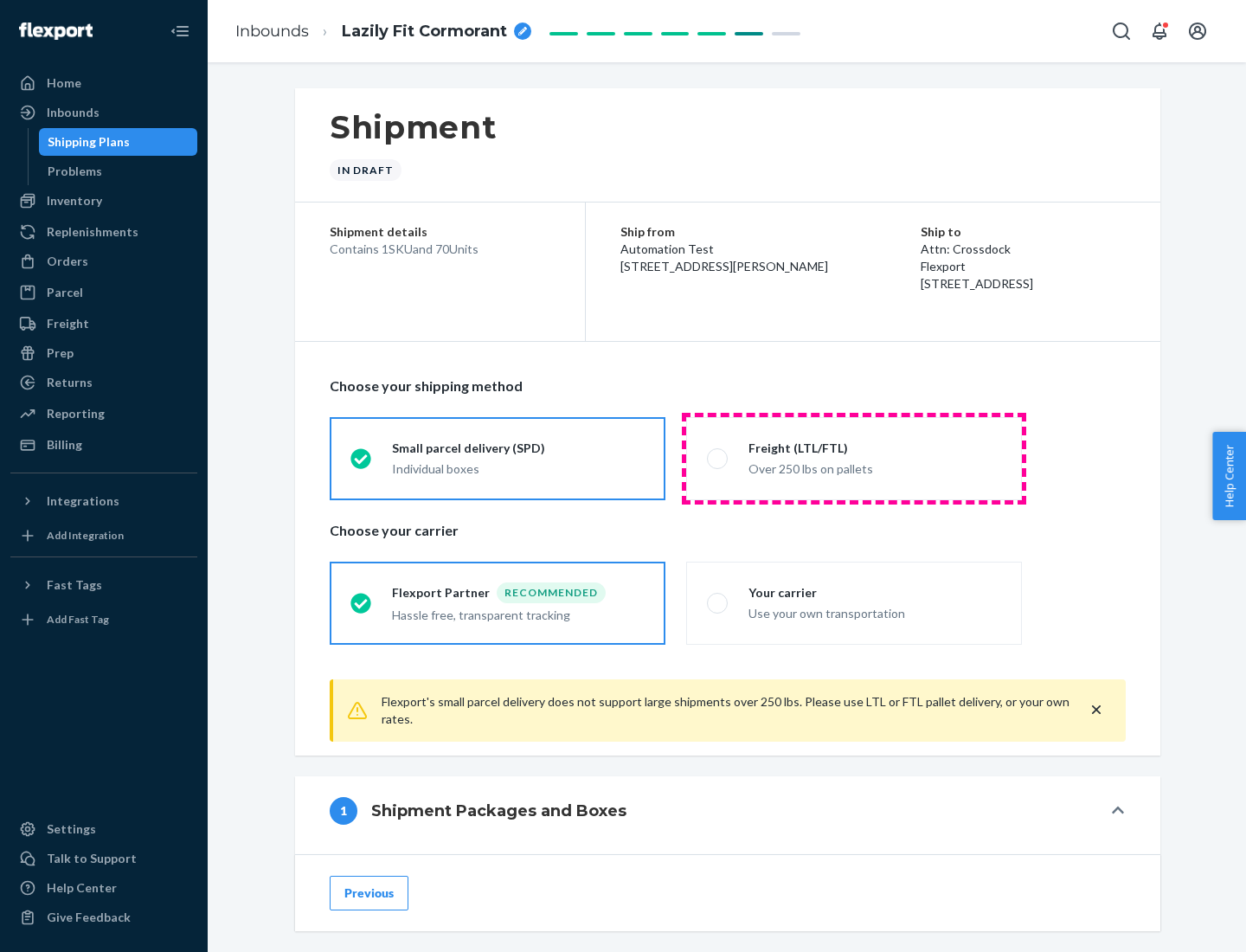
click at [854, 458] on div "Over 250 lbs on pallets" at bounding box center [875, 467] width 253 height 21
click at [718, 458] on input "Freight (LTL/FTL) Over 250 lbs on pallets" at bounding box center [711, 458] width 11 height 11
radio input "true"
radio input "false"
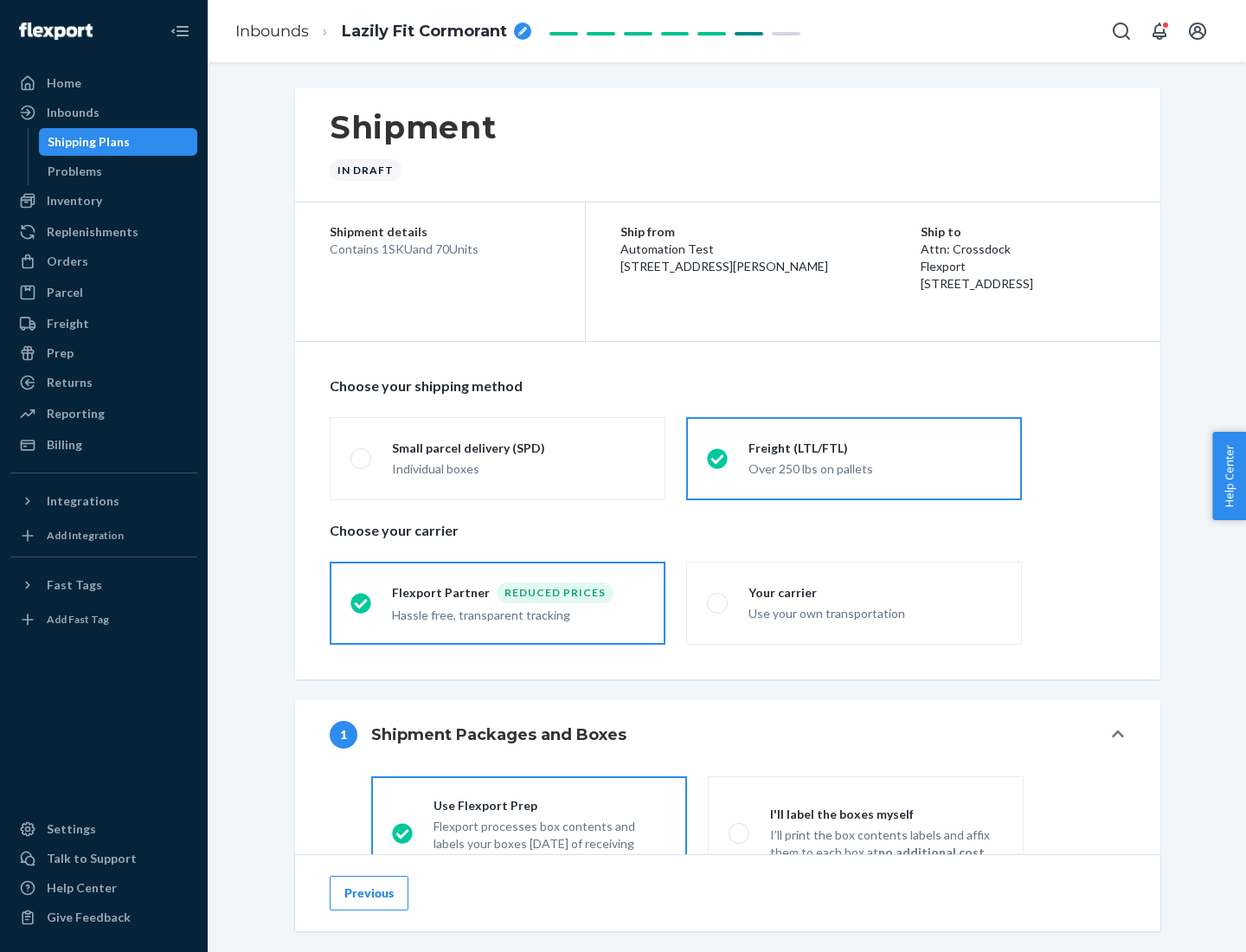
scroll to position [96, 0]
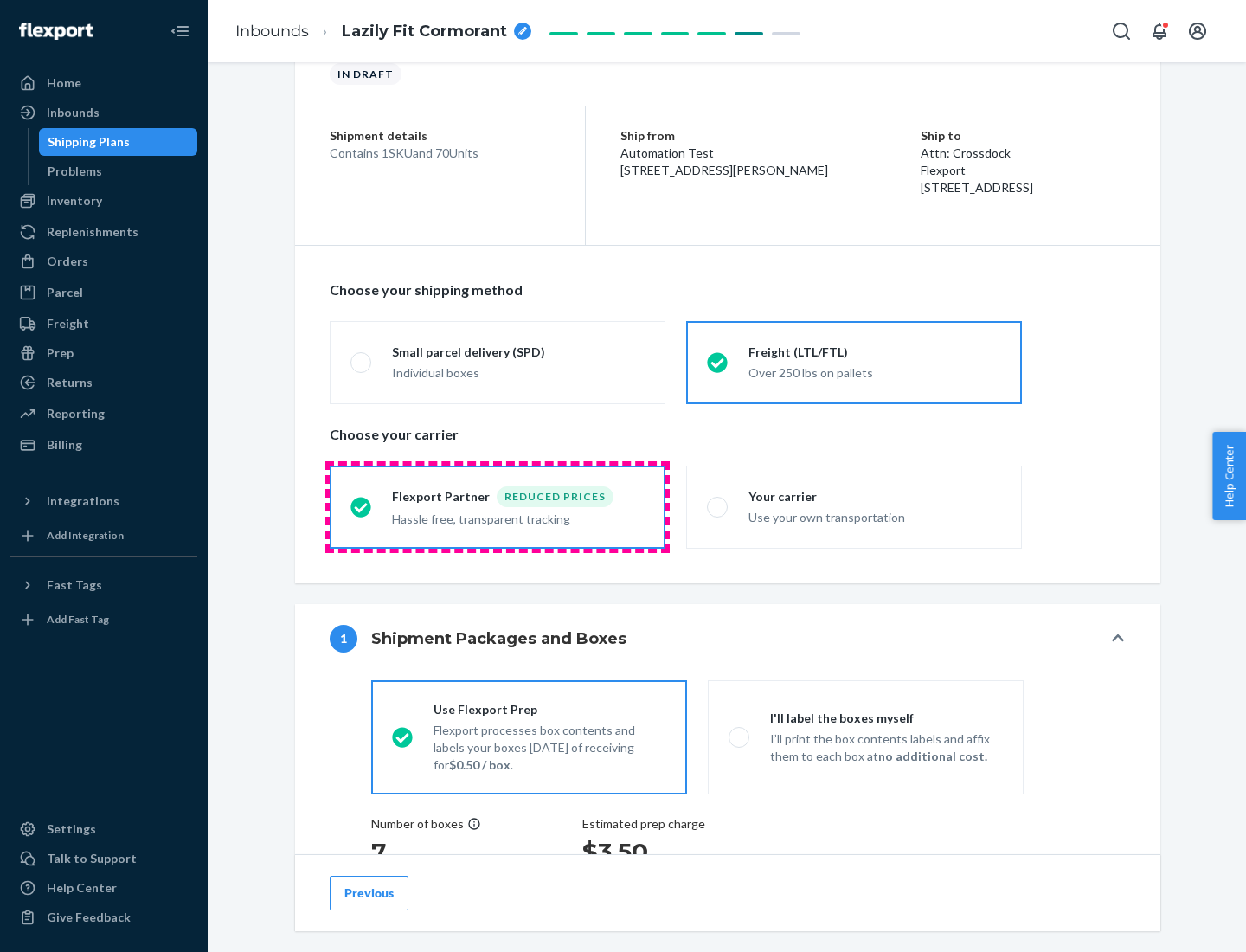
click at [497, 507] on div "Hassle free, transparent tracking" at bounding box center [518, 517] width 253 height 21
click at [362, 506] on input "Flexport Partner Reduced prices Hassle free, transparent tracking" at bounding box center [356, 506] width 11 height 11
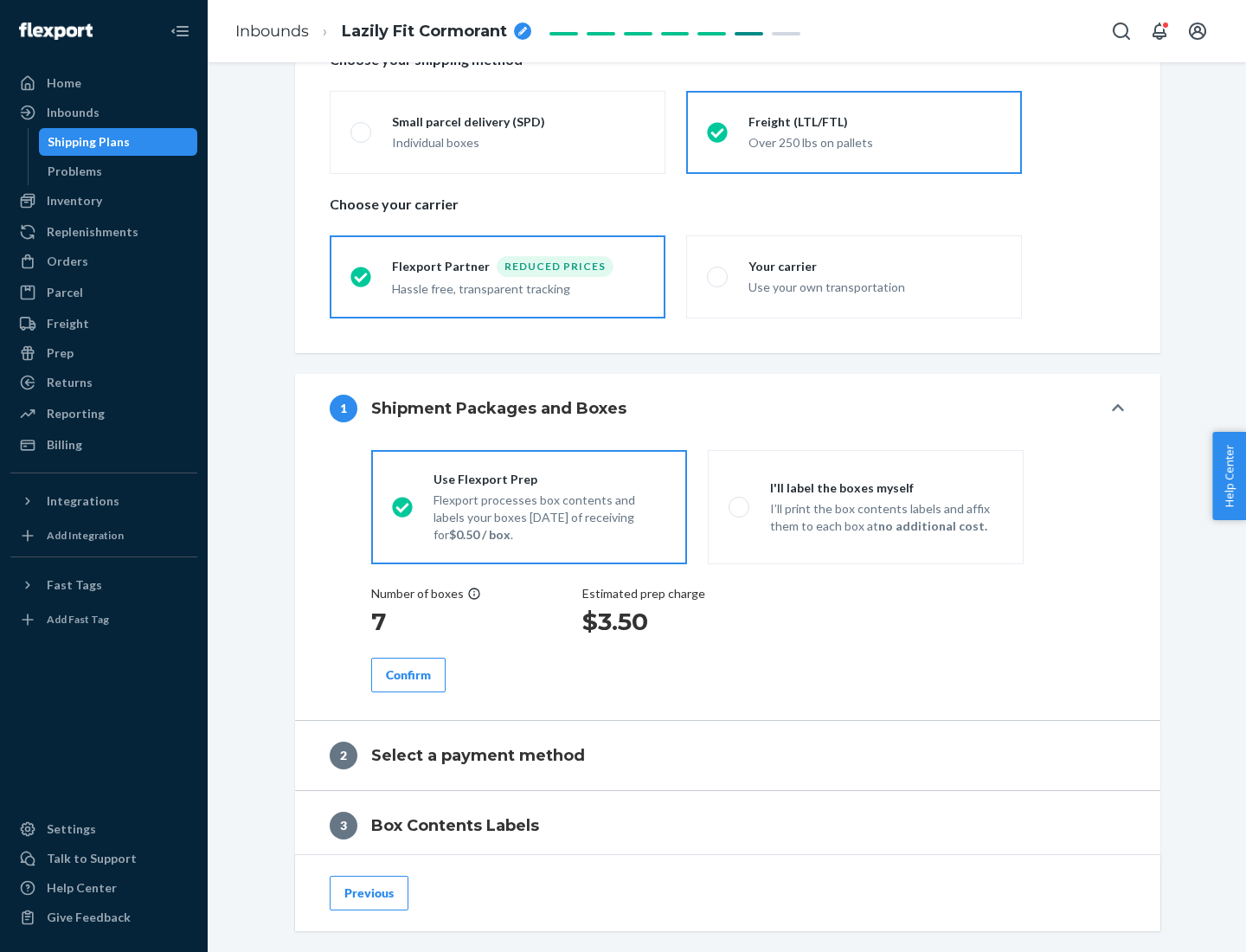
click at [865, 506] on p "I’ll print the box contents labels and affix them to each box at no additional …" at bounding box center [886, 517] width 233 height 34
click at [740, 506] on input "I'll label the boxes myself I’ll print the box contents labels and affix them t…" at bounding box center [733, 506] width 11 height 11
radio input "true"
radio input "false"
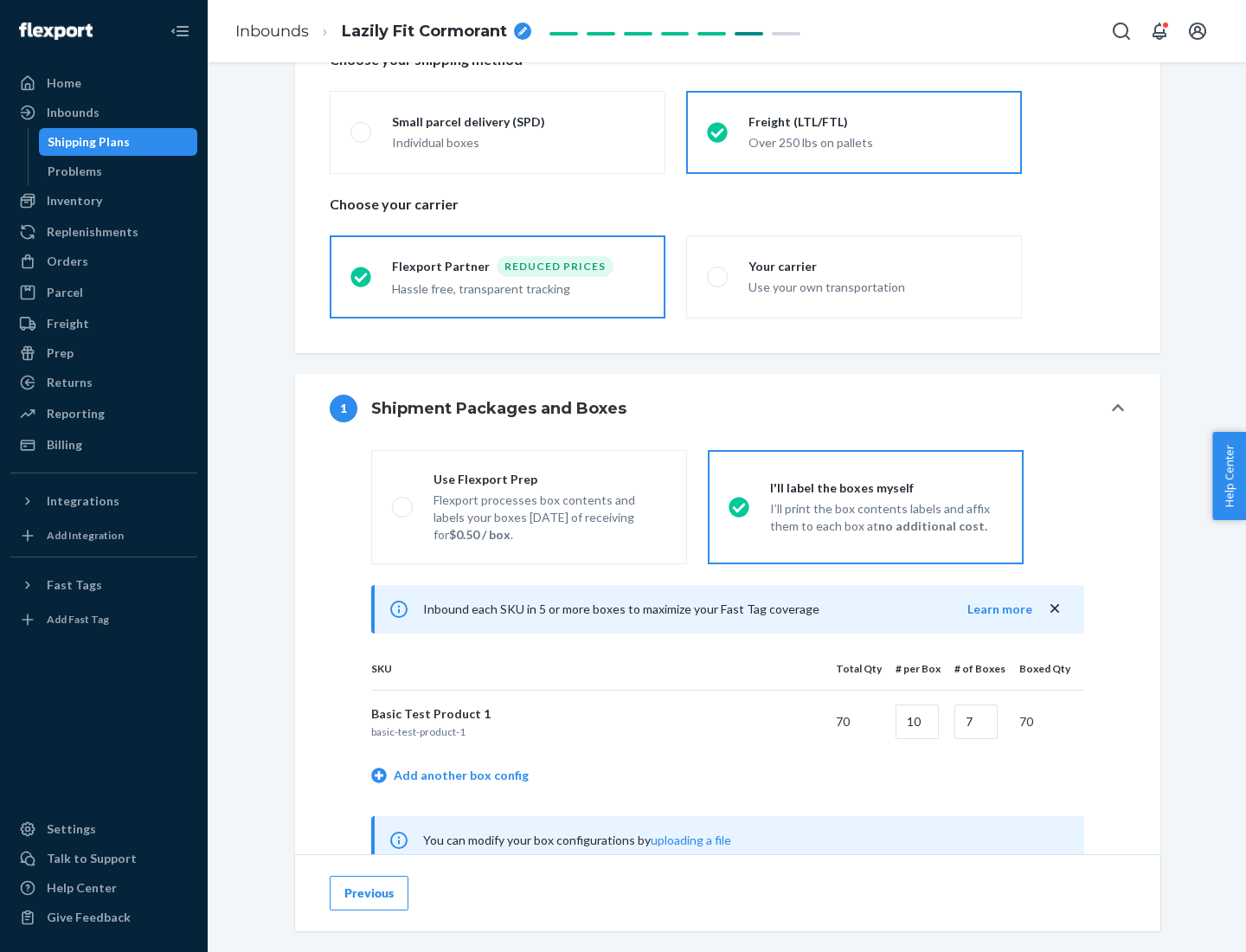
scroll to position [540, 0]
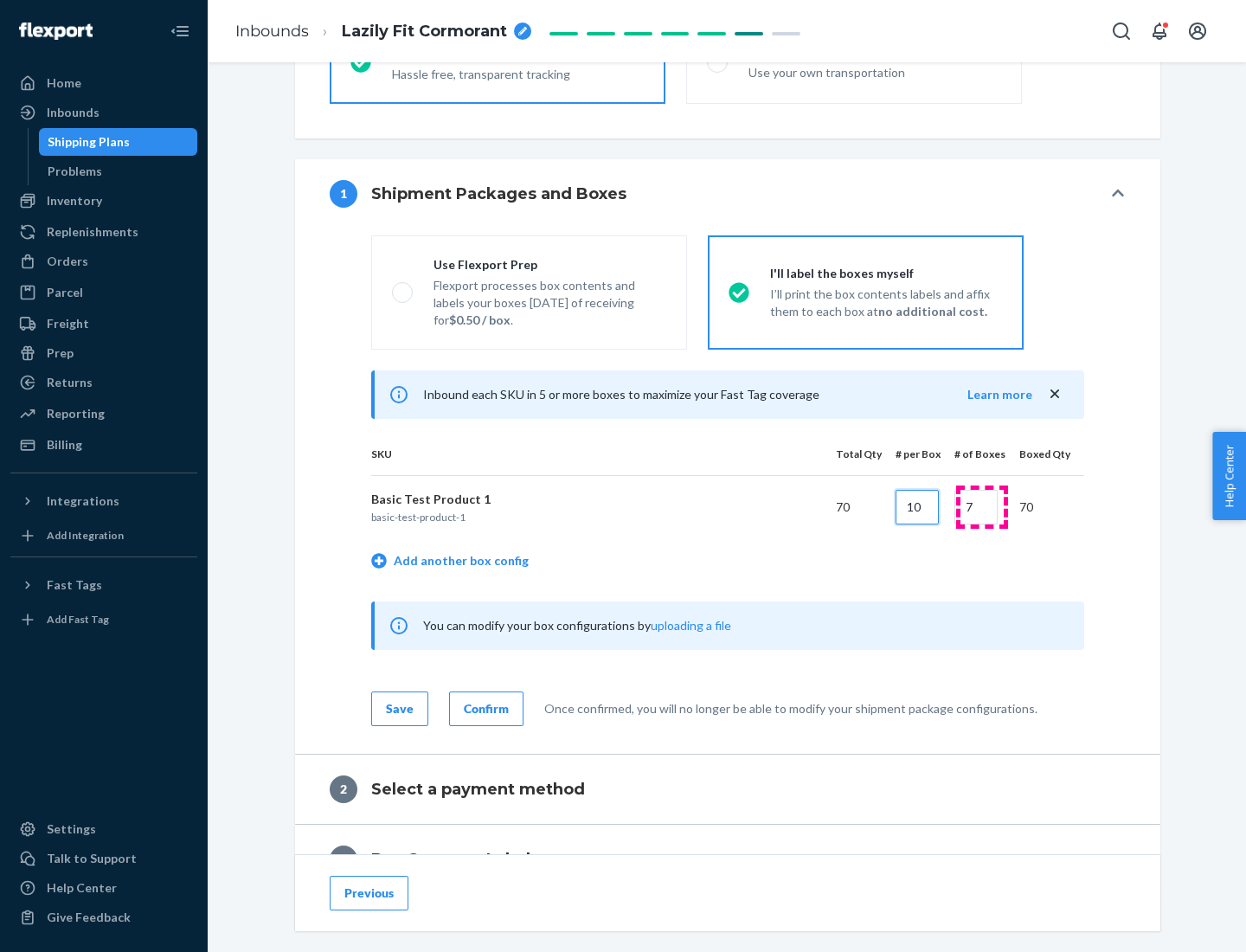
type input "10"
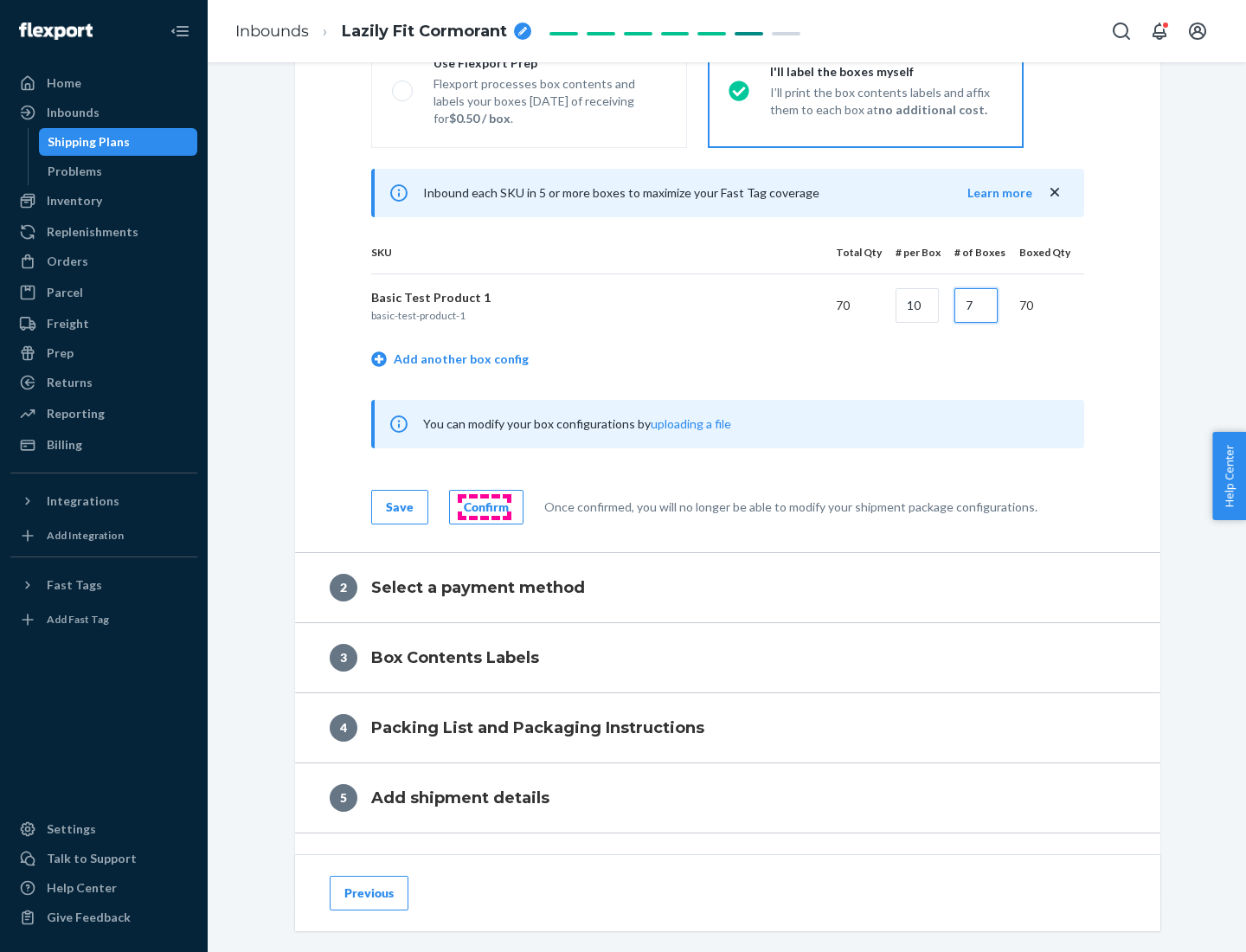
type input "7"
click at [483, 506] on div "Confirm" at bounding box center [486, 507] width 45 height 18
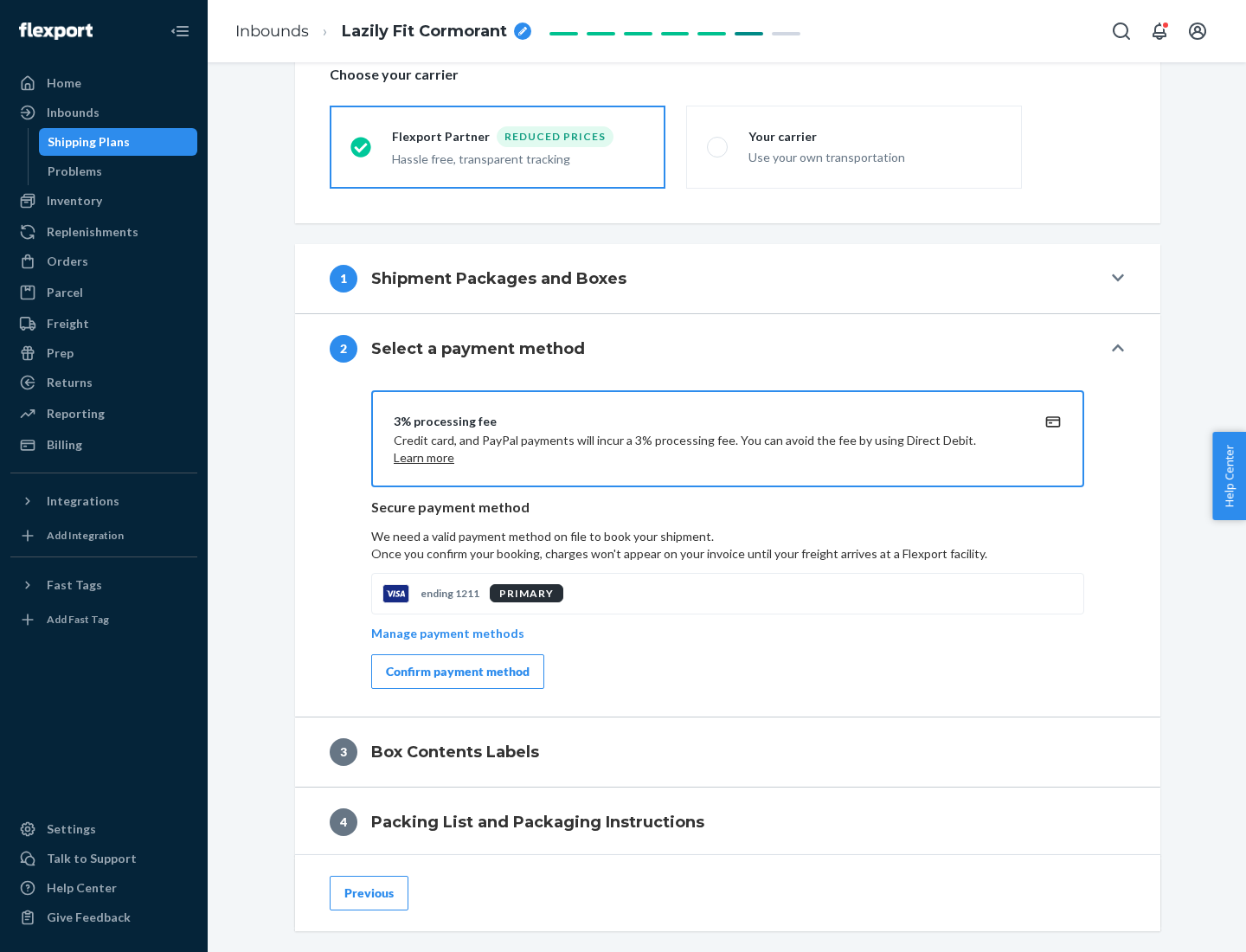
scroll to position [620, 0]
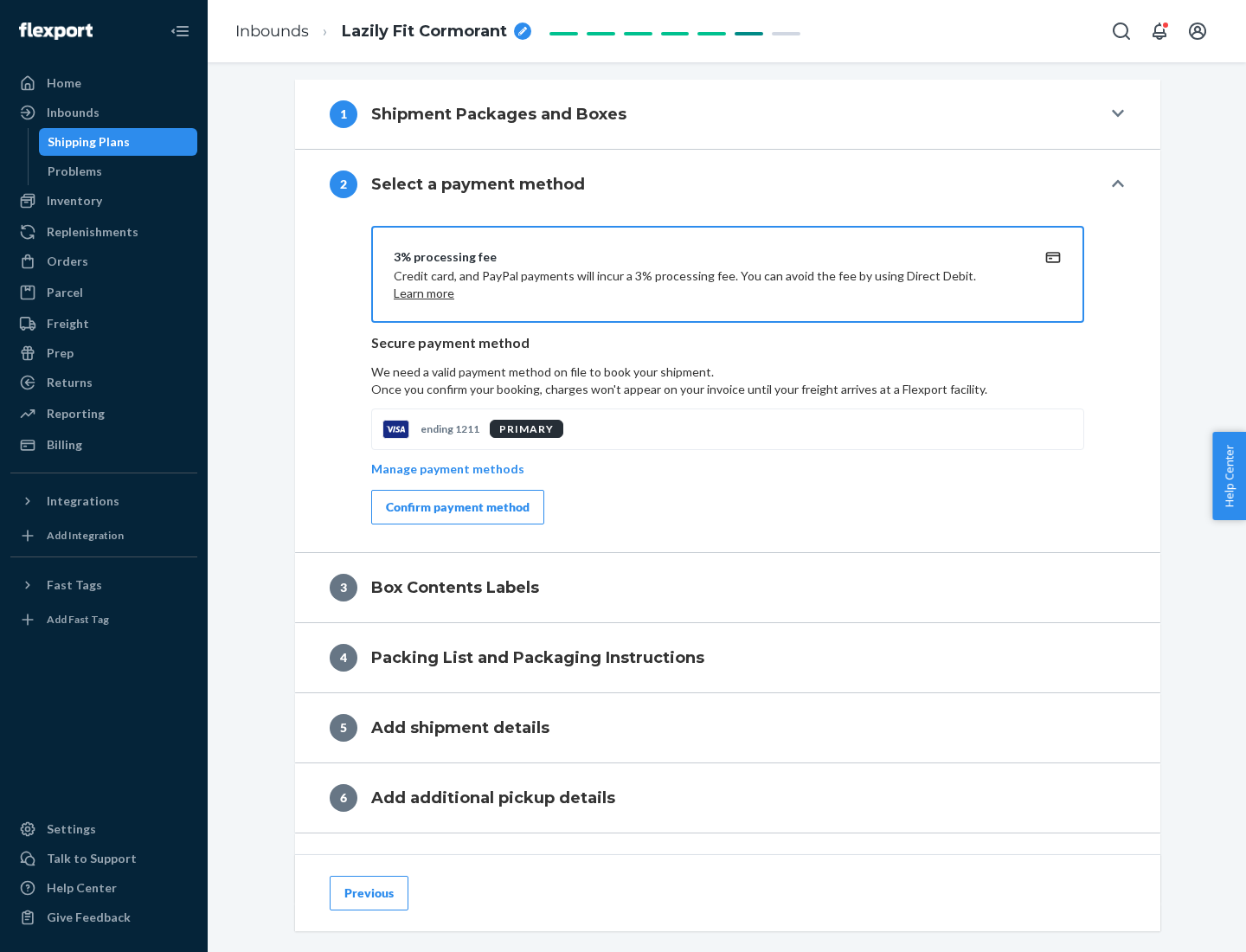
click at [456, 507] on div "Confirm payment method" at bounding box center [458, 507] width 143 height 18
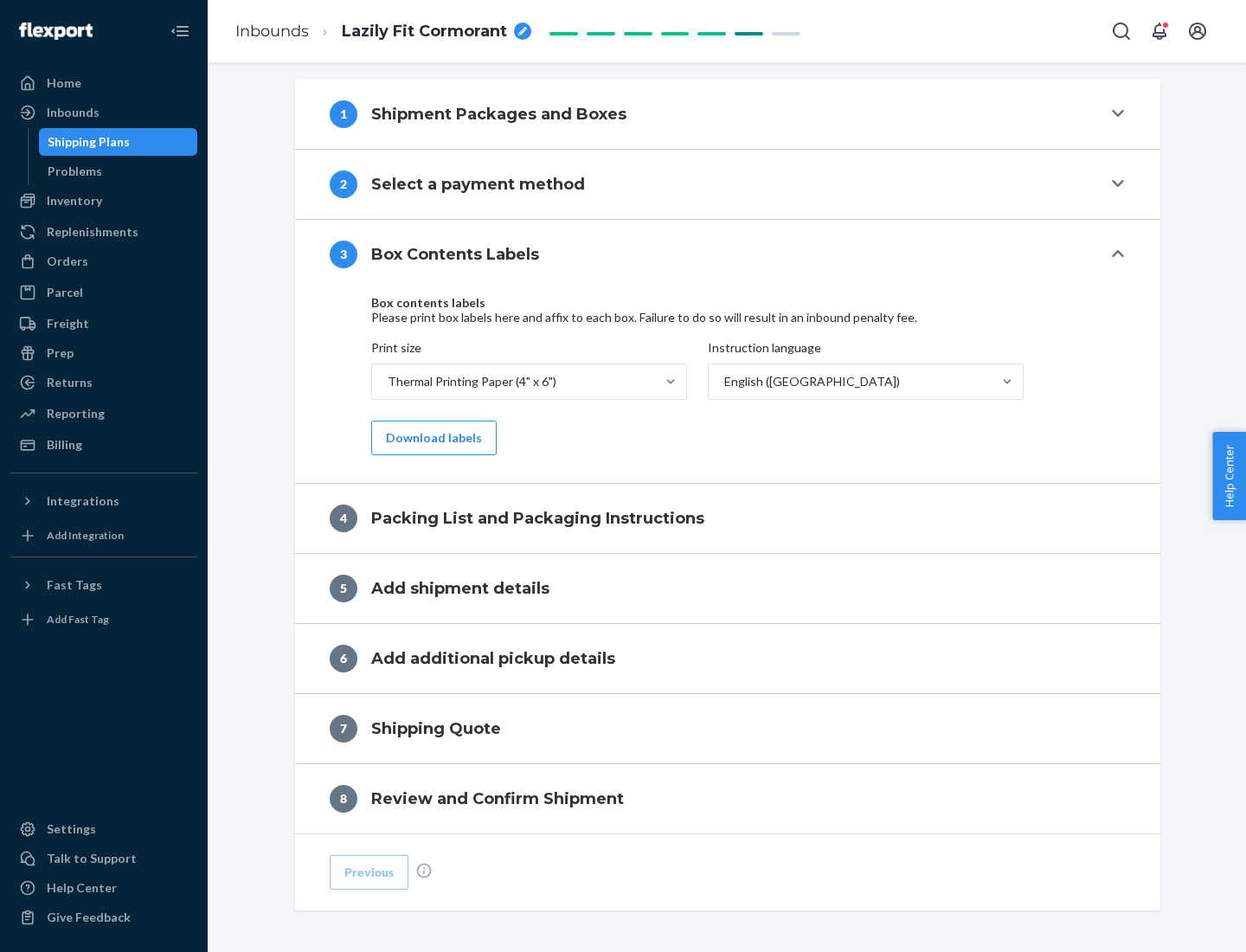
scroll to position [551, 0]
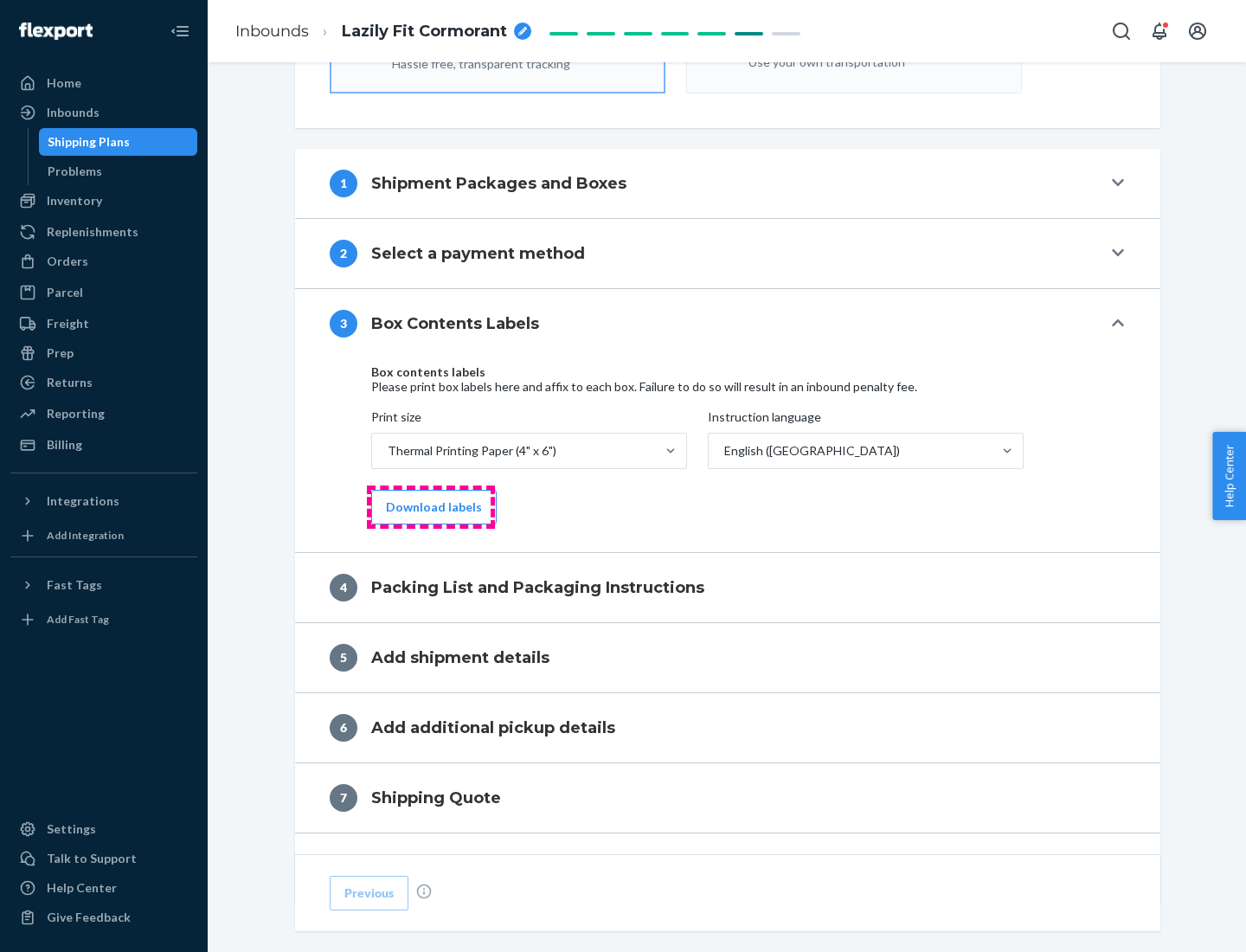
click at [430, 507] on button "Download labels" at bounding box center [434, 506] width 126 height 34
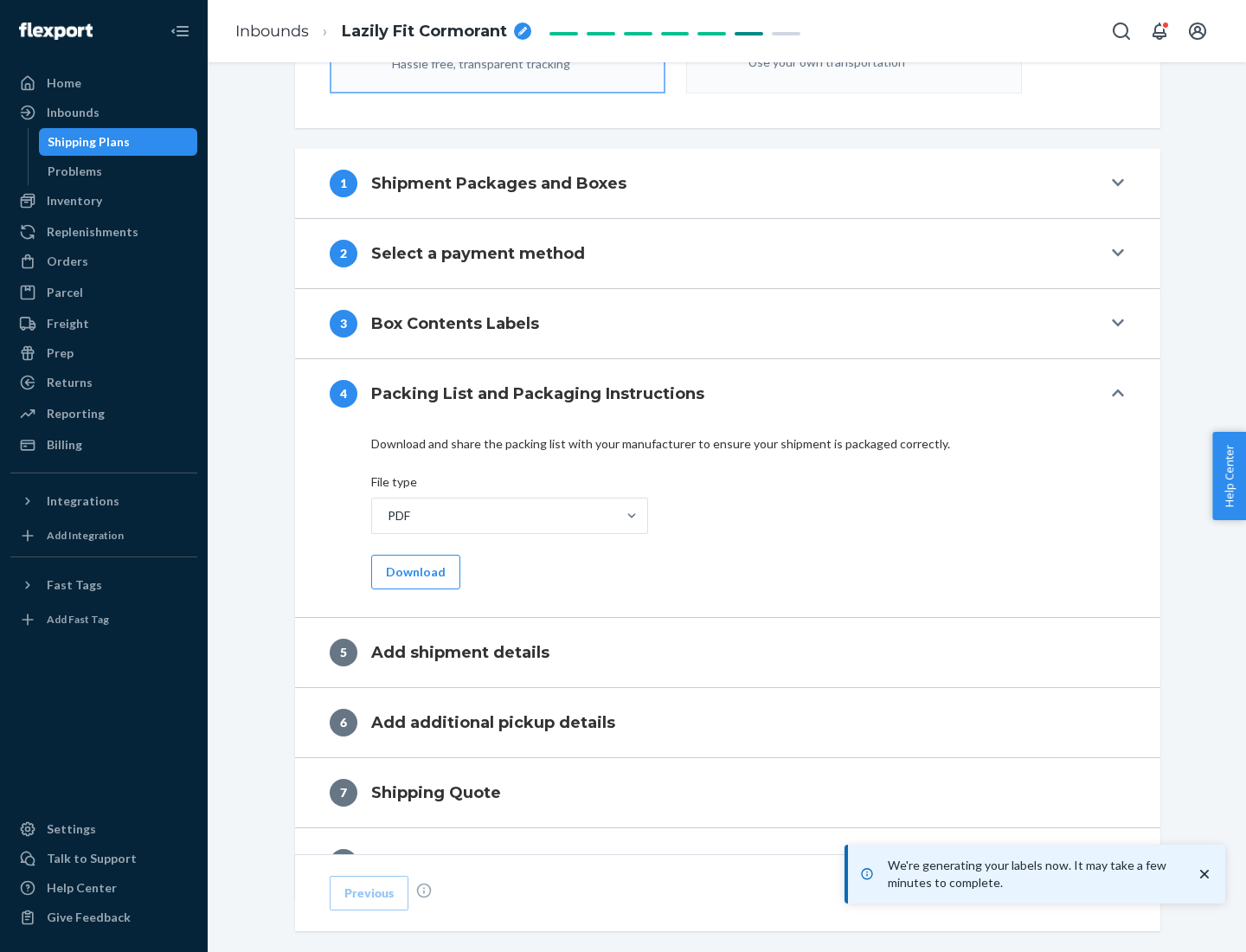
scroll to position [616, 0]
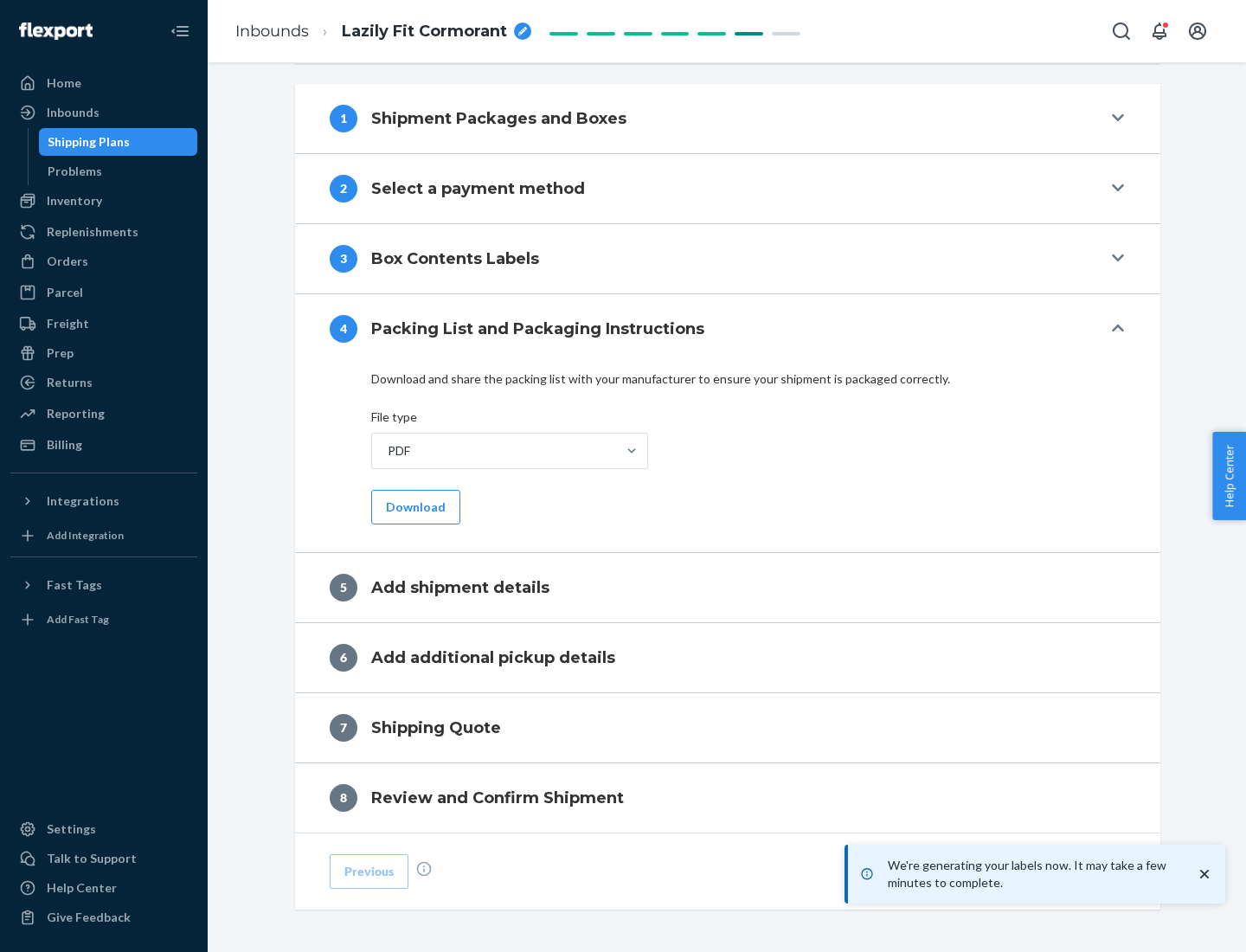
click at [414, 506] on button "Download" at bounding box center [416, 506] width 89 height 34
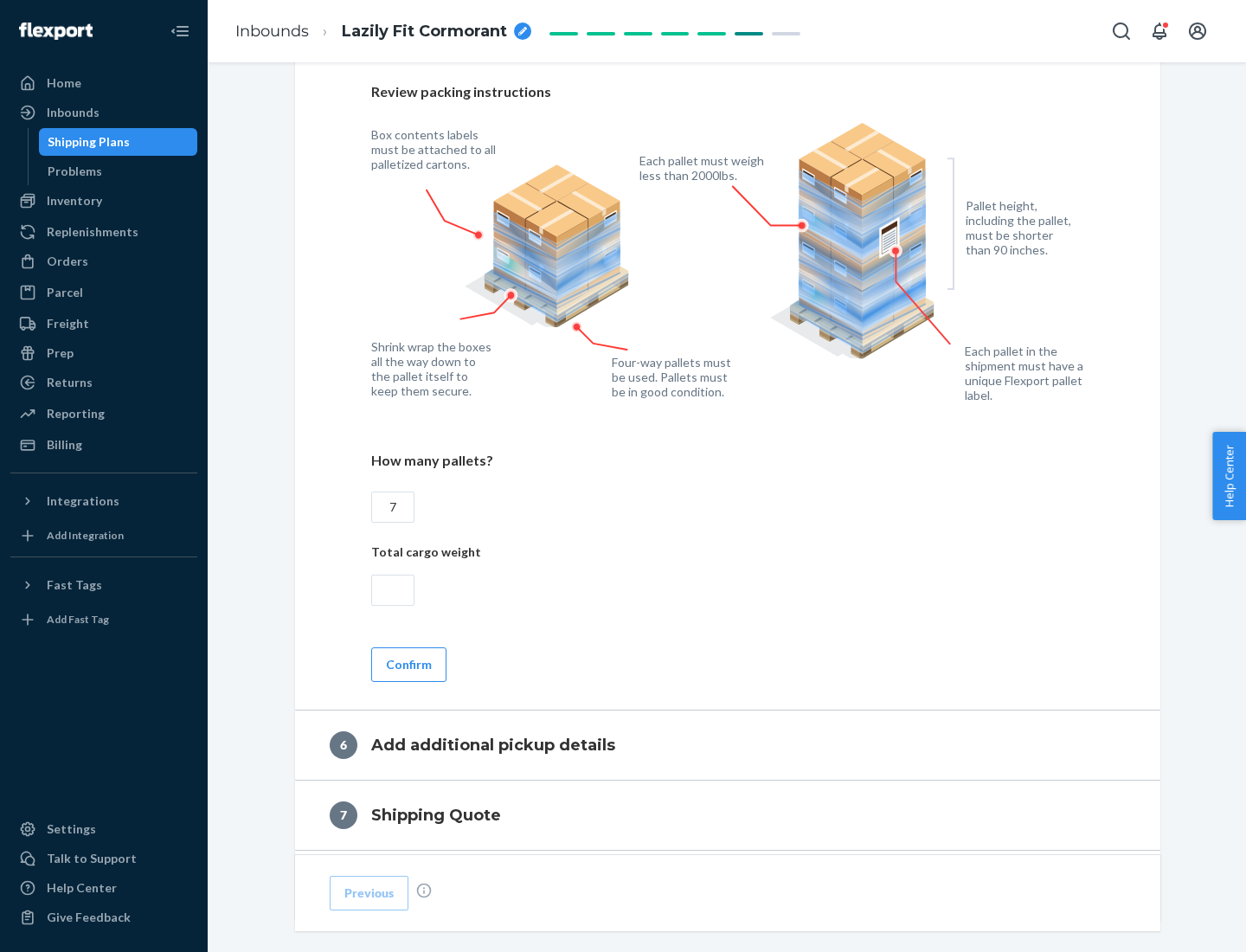
scroll to position [1193, 0]
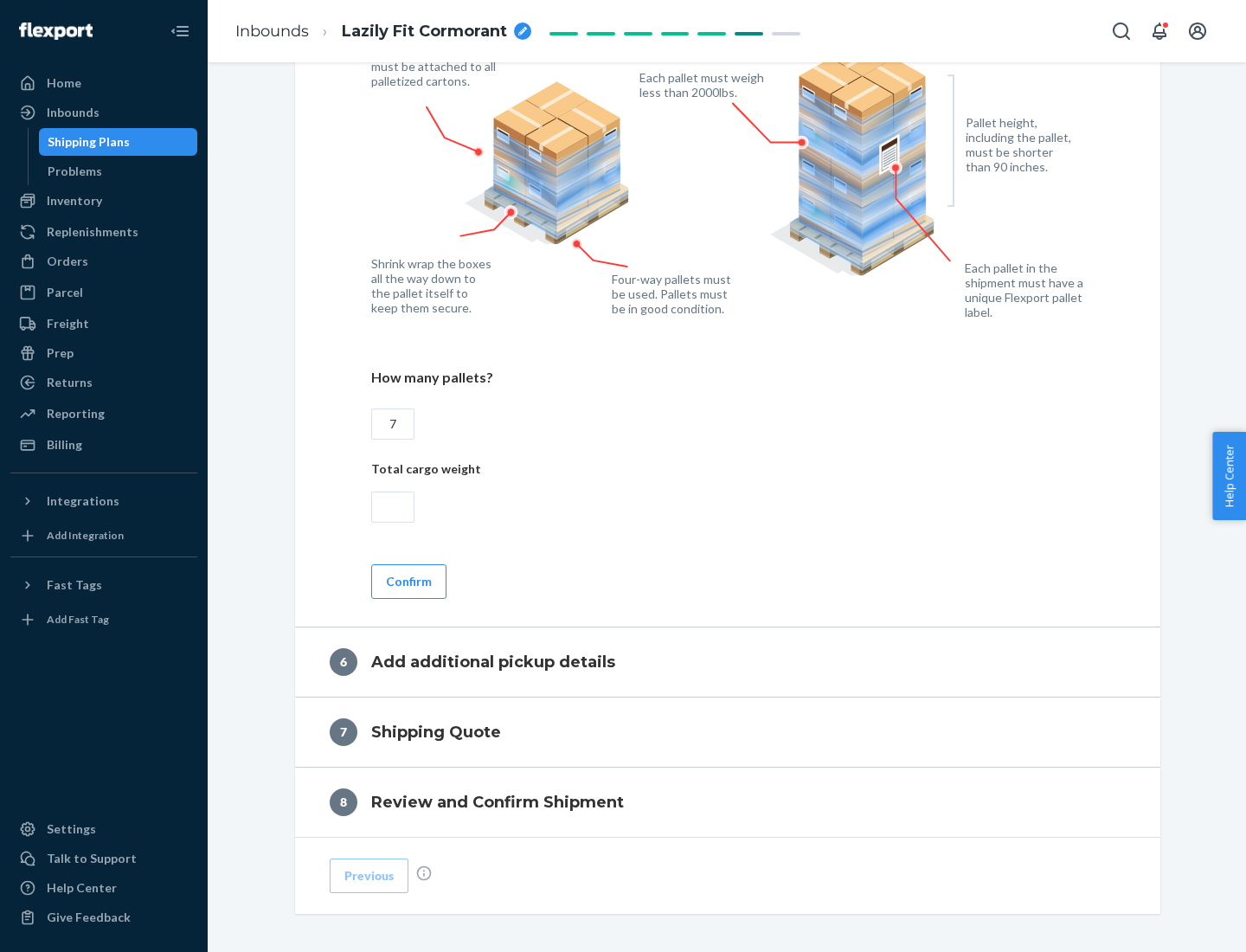
type input "7"
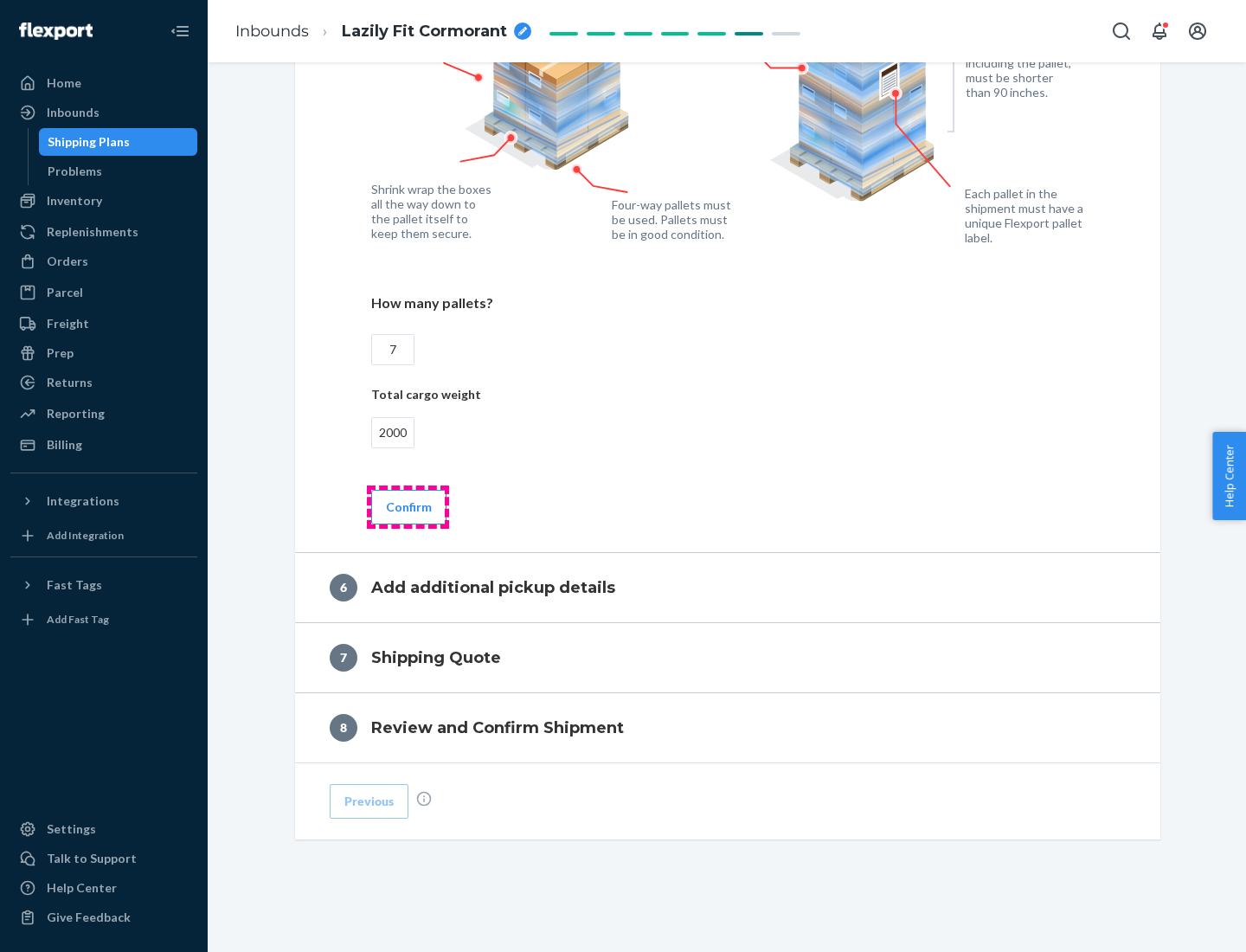
type input "2000"
click at [408, 506] on button "Confirm" at bounding box center [409, 506] width 76 height 34
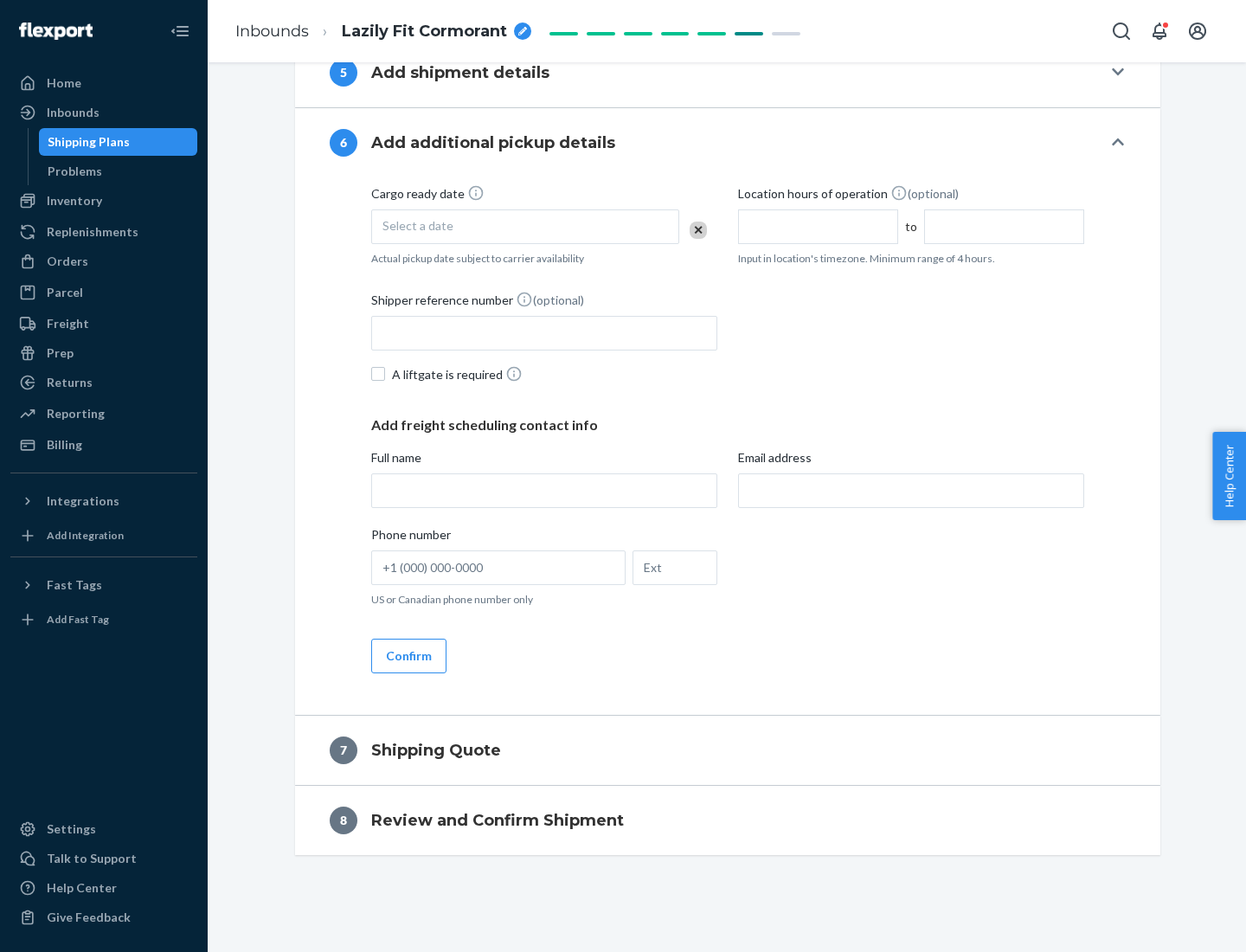
scroll to position [662, 0]
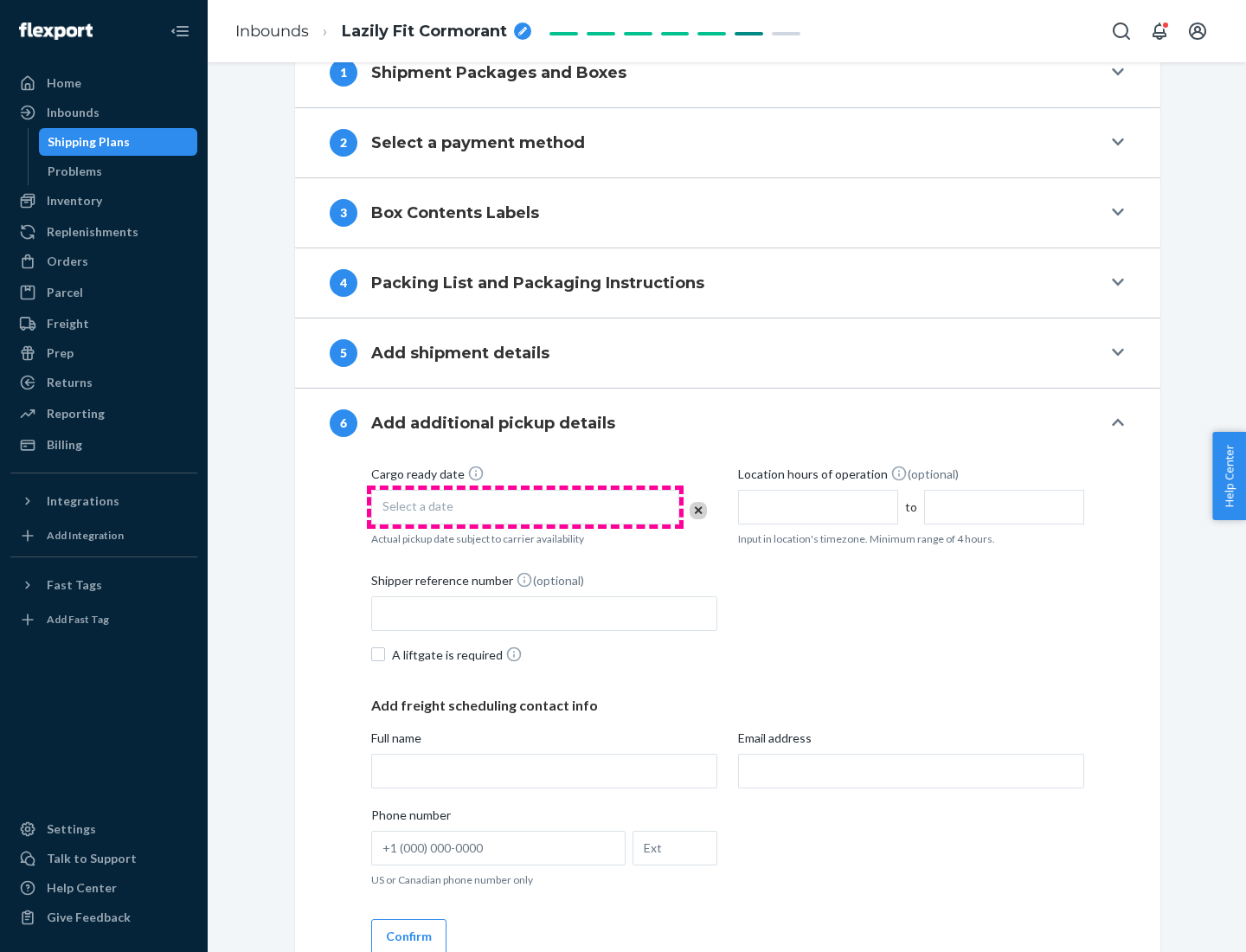
click at [525, 506] on div "Select a date" at bounding box center [525, 506] width 308 height 34
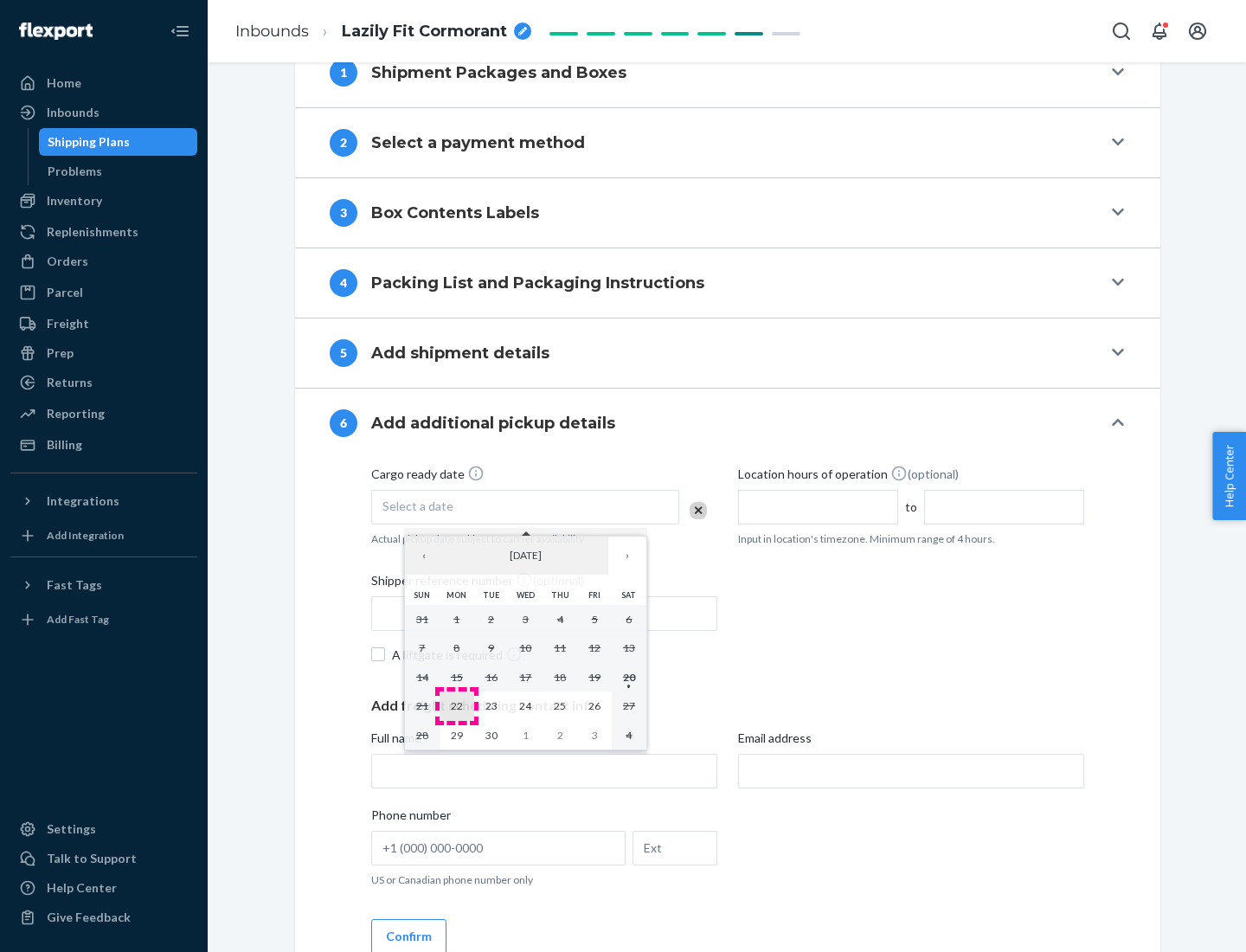
click at [456, 705] on abbr "22" at bounding box center [457, 704] width 12 height 13
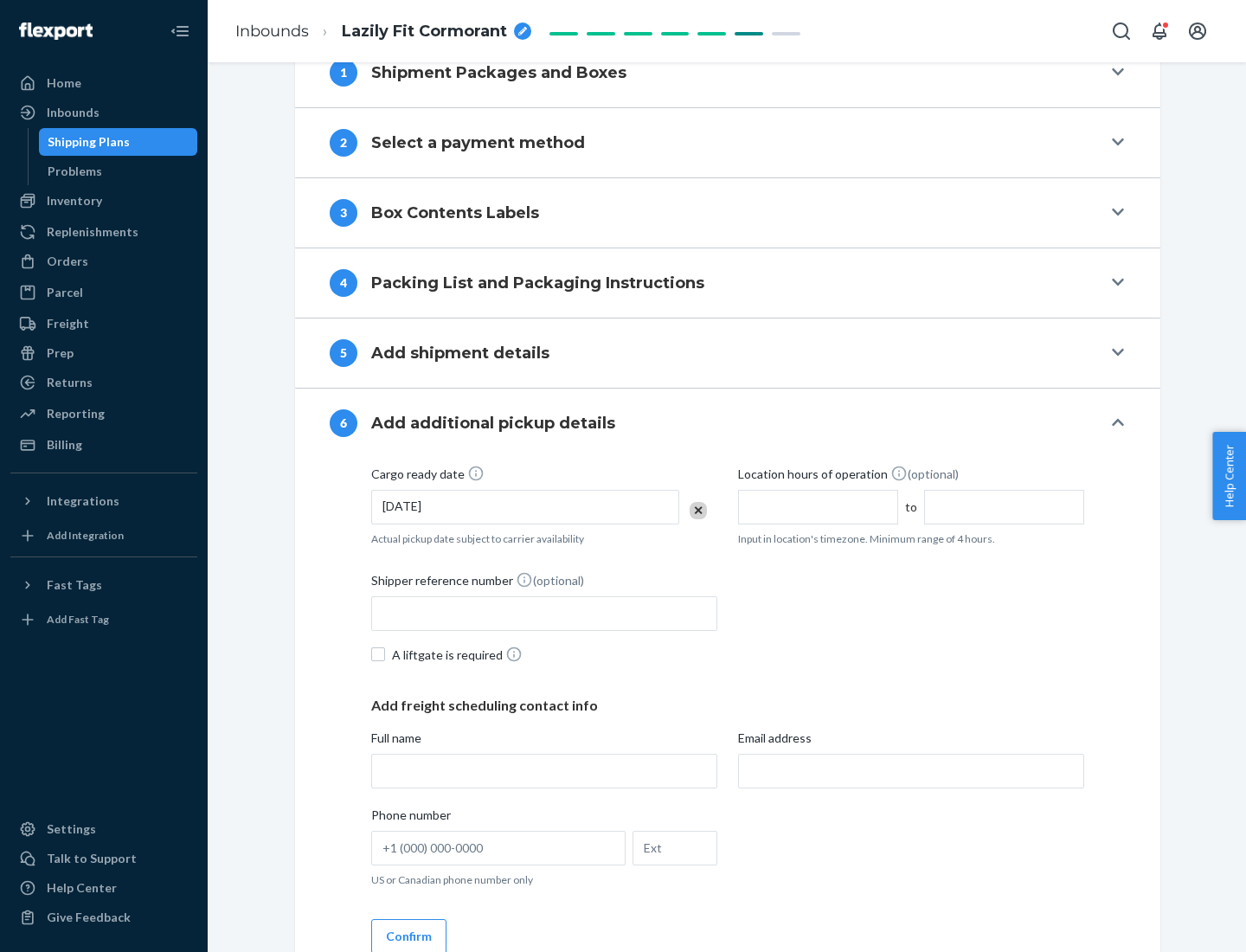
scroll to position [925, 0]
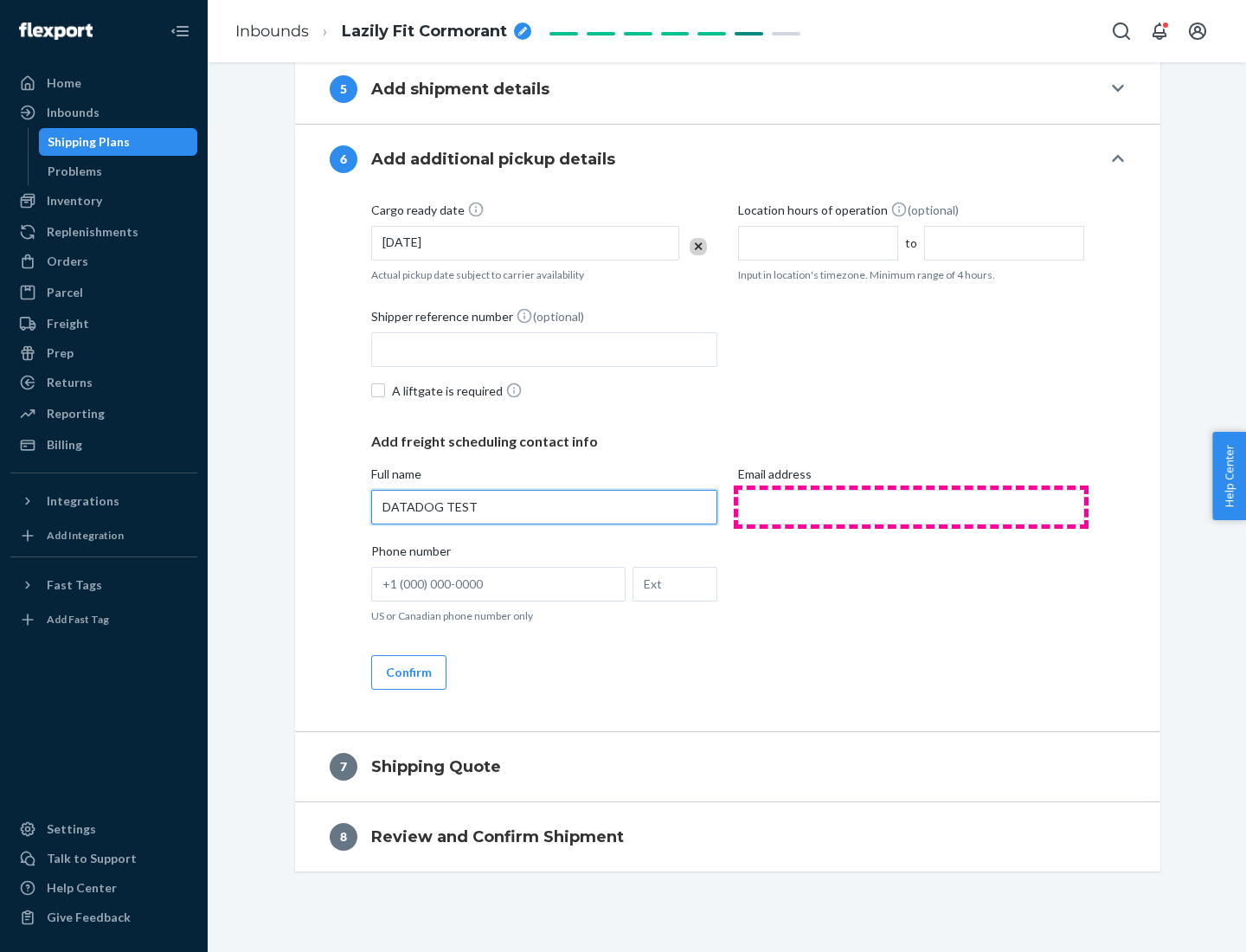
type input "DATADOG TEST"
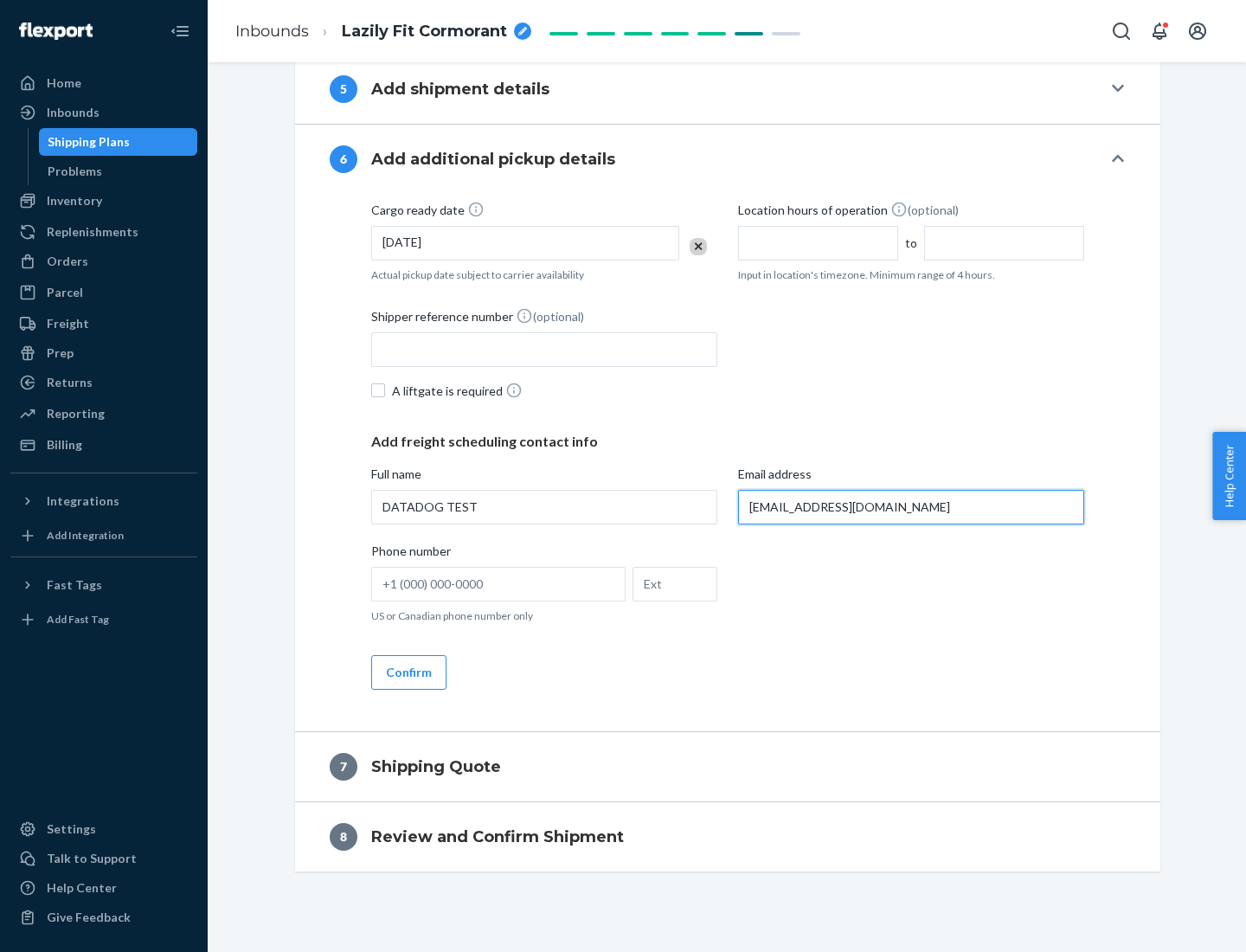
scroll to position [942, 0]
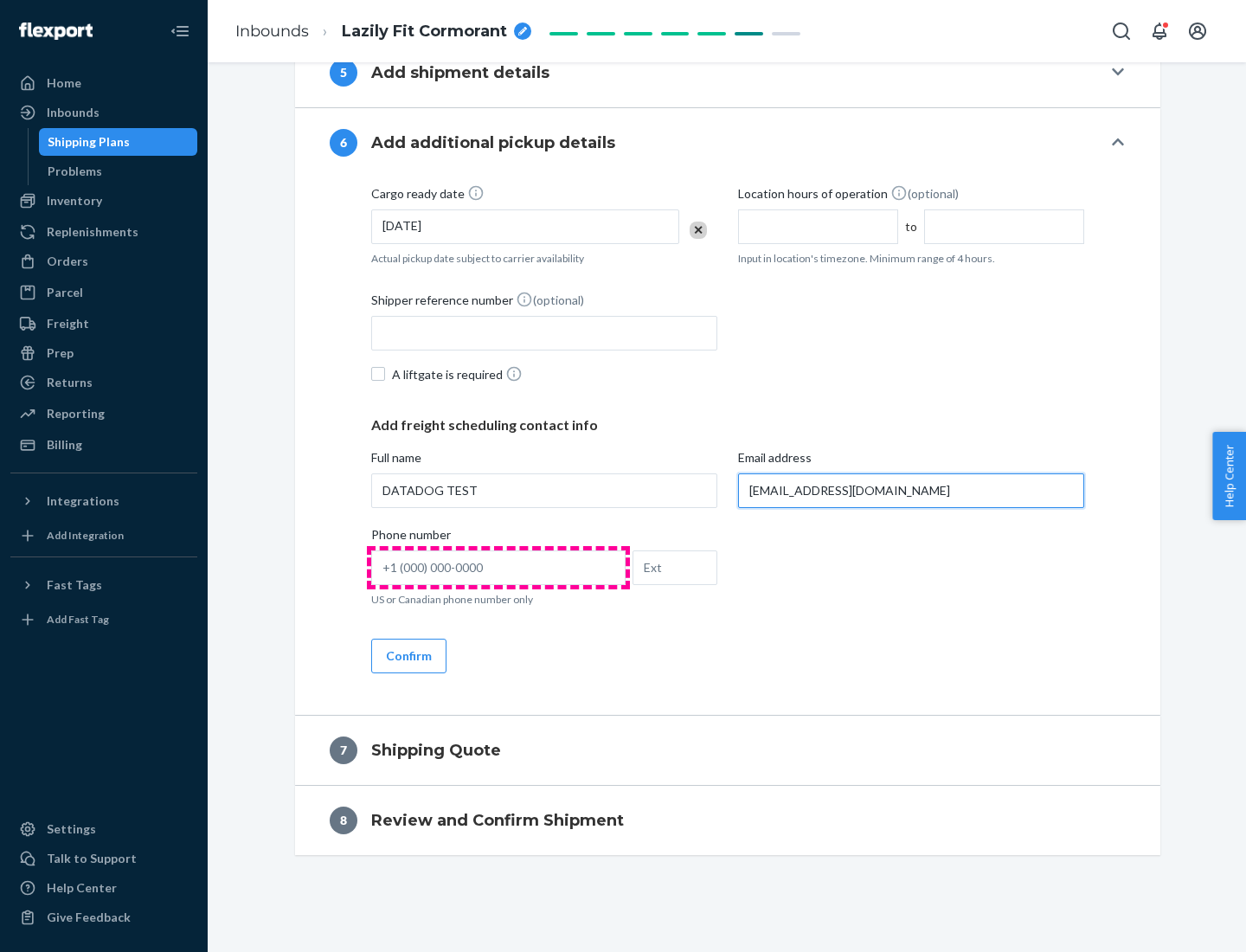
type input "[EMAIL_ADDRESS][DOMAIN_NAME]"
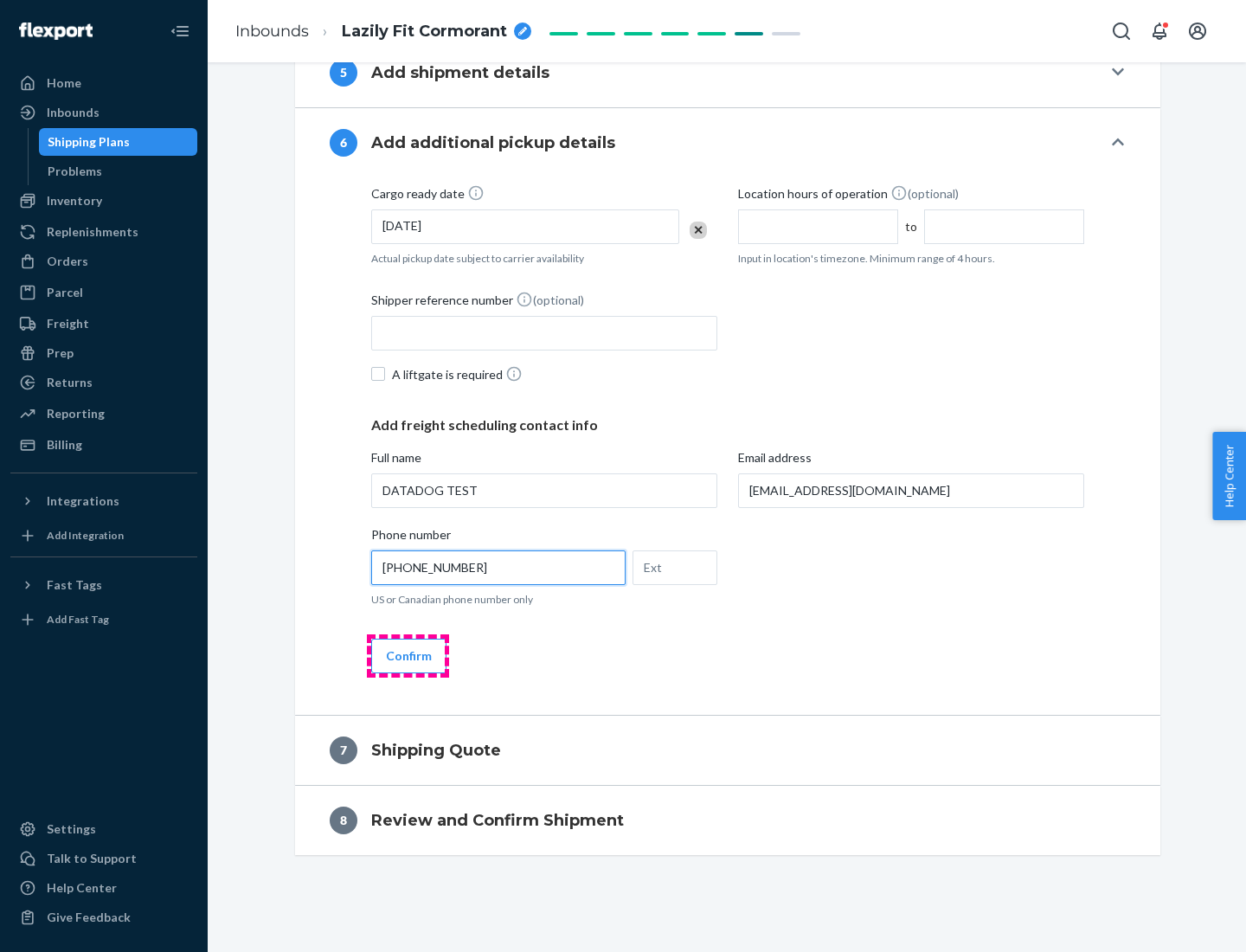
type input "[PHONE_NUMBER]"
click at [408, 655] on button "Confirm" at bounding box center [409, 655] width 76 height 34
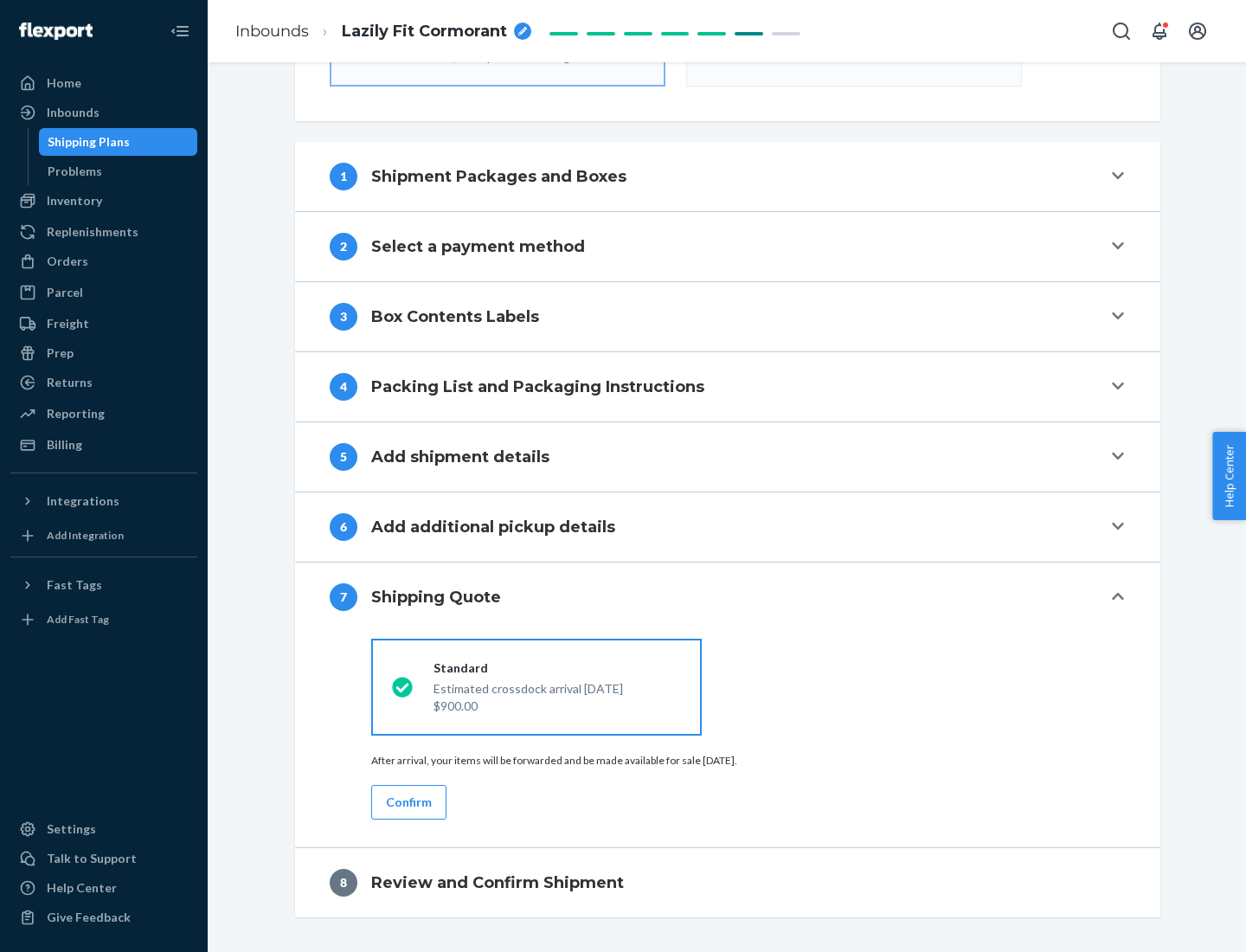
scroll to position [620, 0]
